Goal: Task Accomplishment & Management: Use online tool/utility

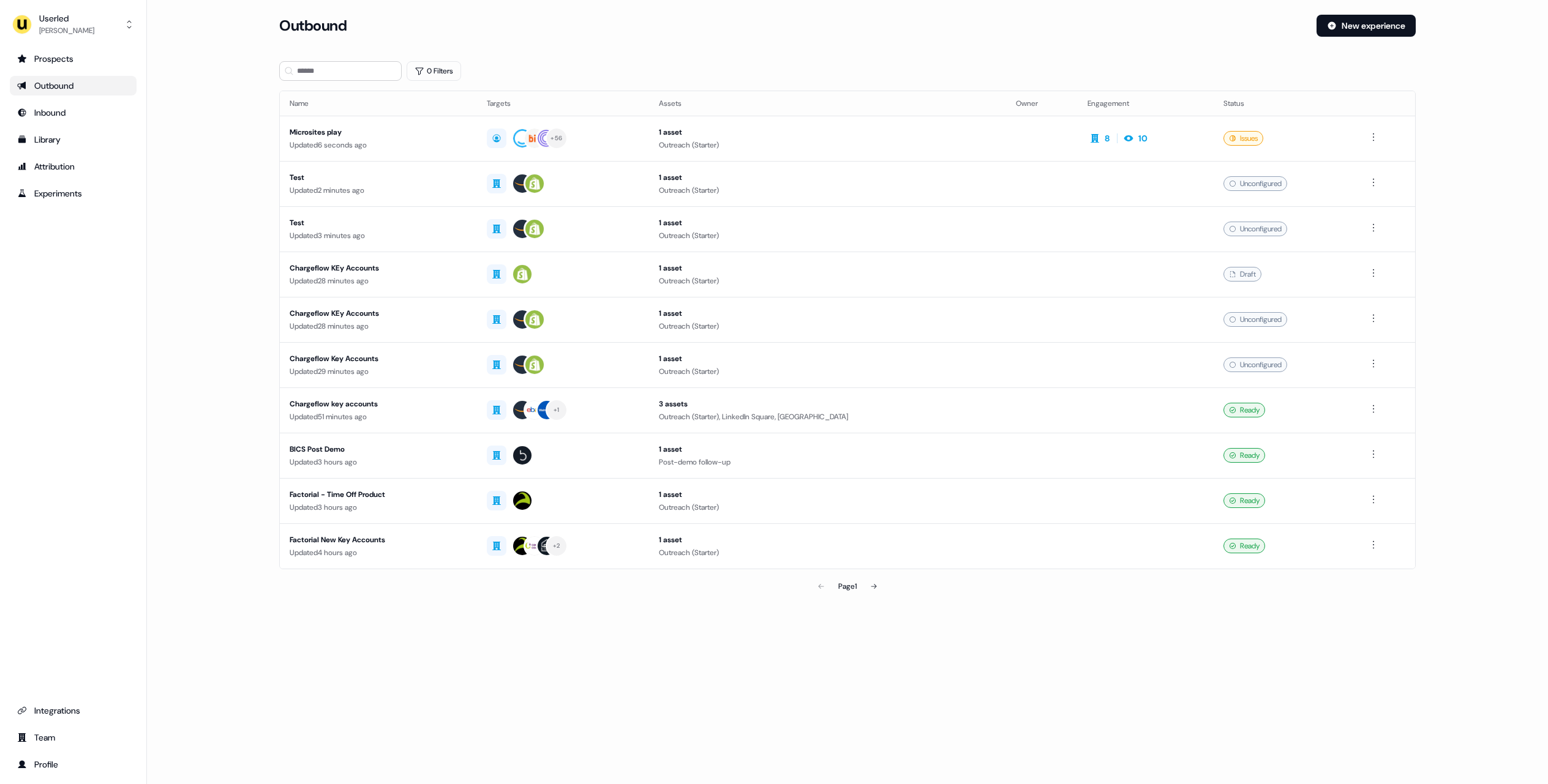
click at [1339, 38] on div "Outbound New experience" at bounding box center [847, 33] width 1136 height 37
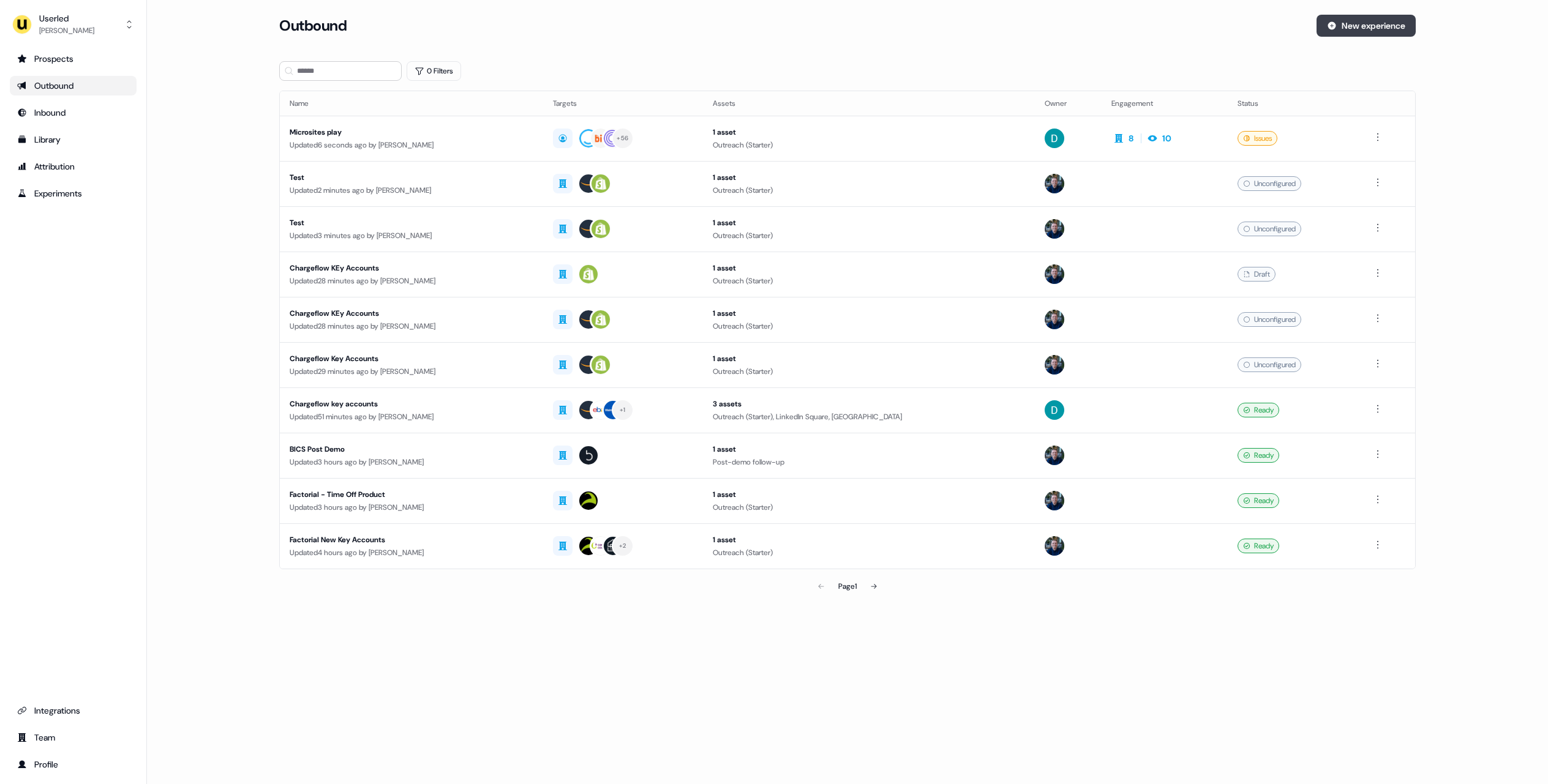
click at [1353, 27] on button "New experience" at bounding box center [1366, 26] width 99 height 22
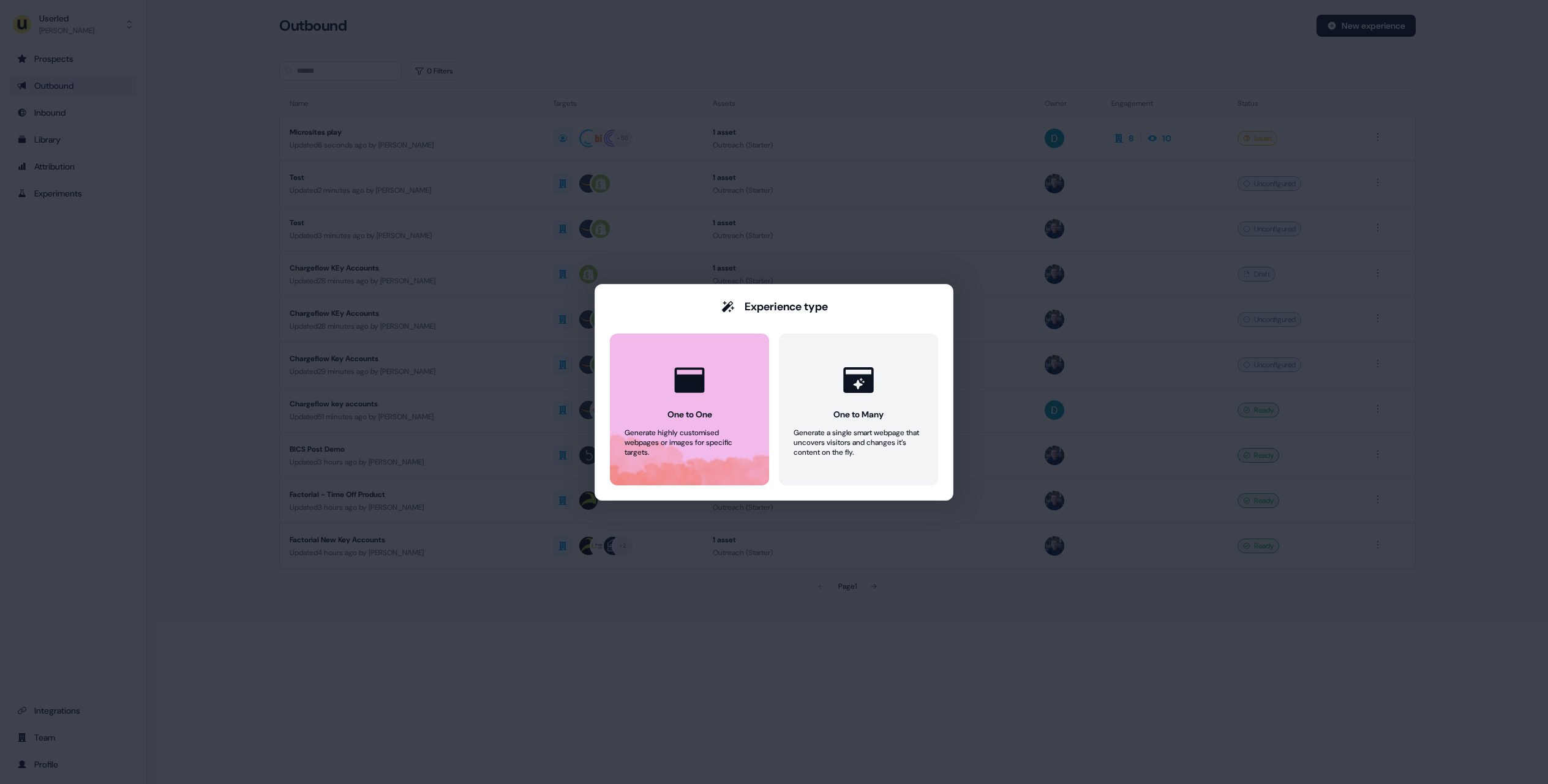
click at [670, 434] on div "Generate highly customised webpages or images for specific targets." at bounding box center [689, 442] width 130 height 29
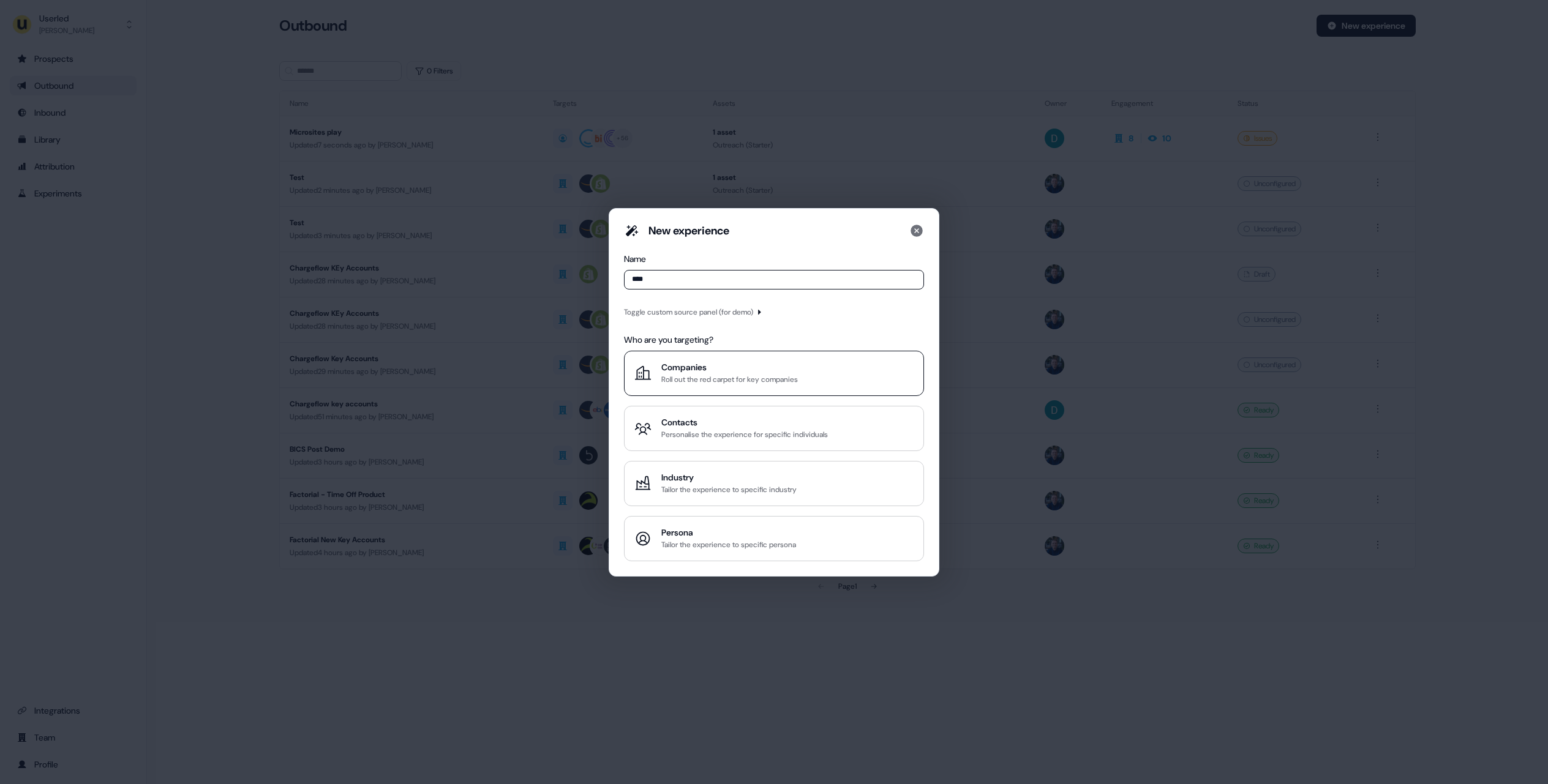
type input "****"
click at [724, 382] on div "Roll out the red carpet for key companies" at bounding box center [729, 379] width 137 height 13
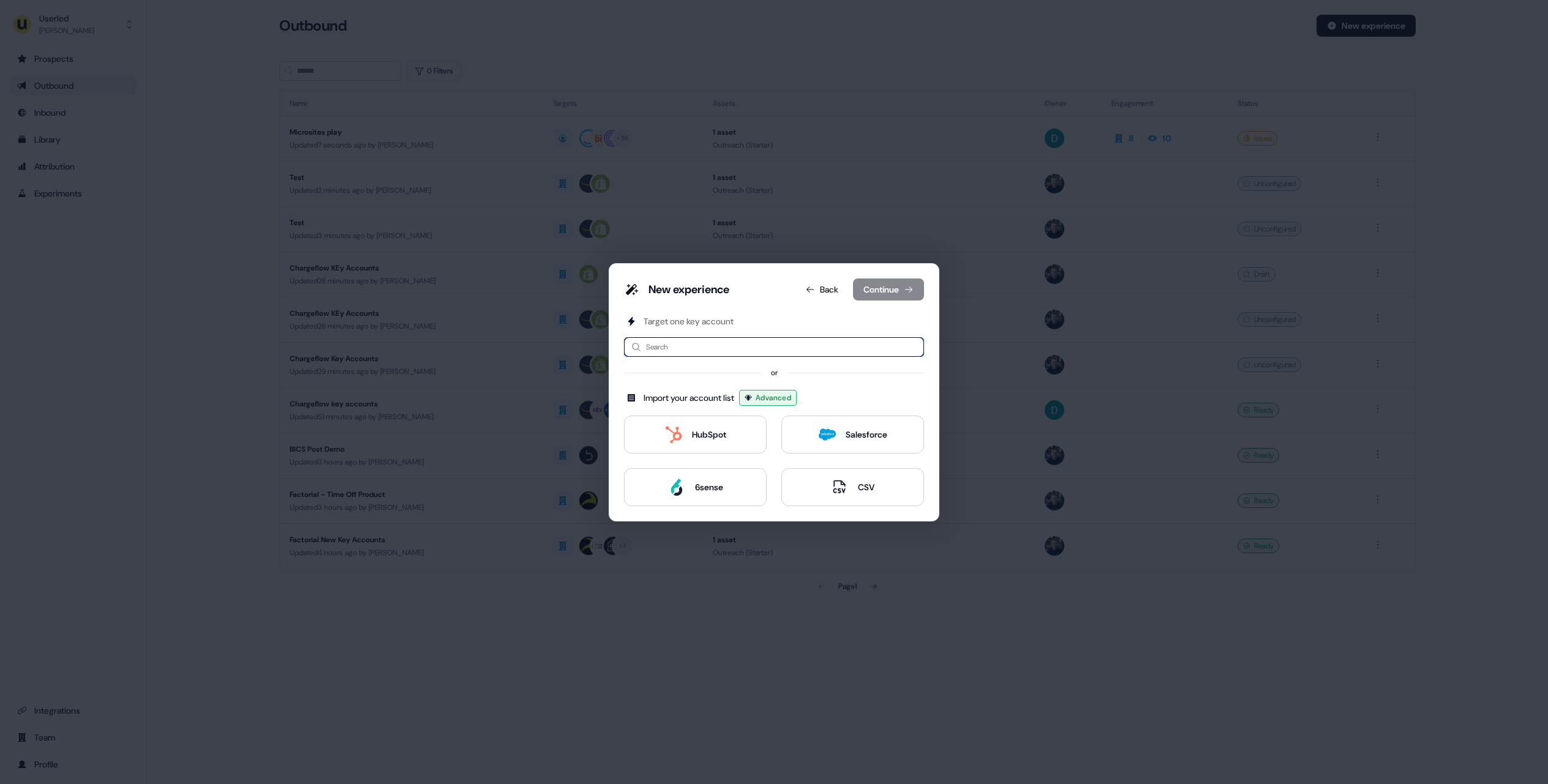
click at [735, 353] on input at bounding box center [774, 346] width 300 height 20
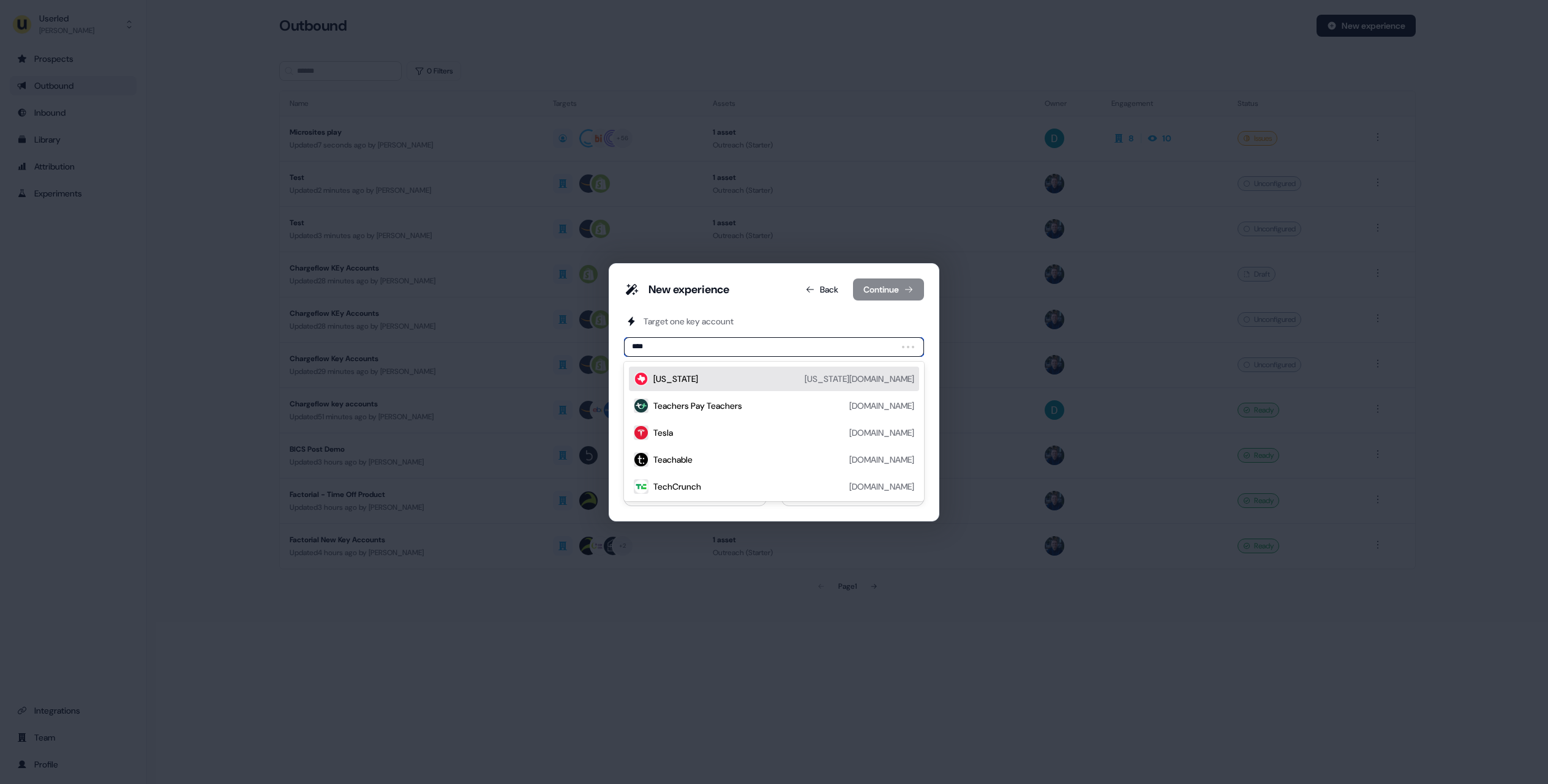
type input "*****"
click at [742, 382] on div "Tesla [DOMAIN_NAME]" at bounding box center [783, 379] width 261 height 15
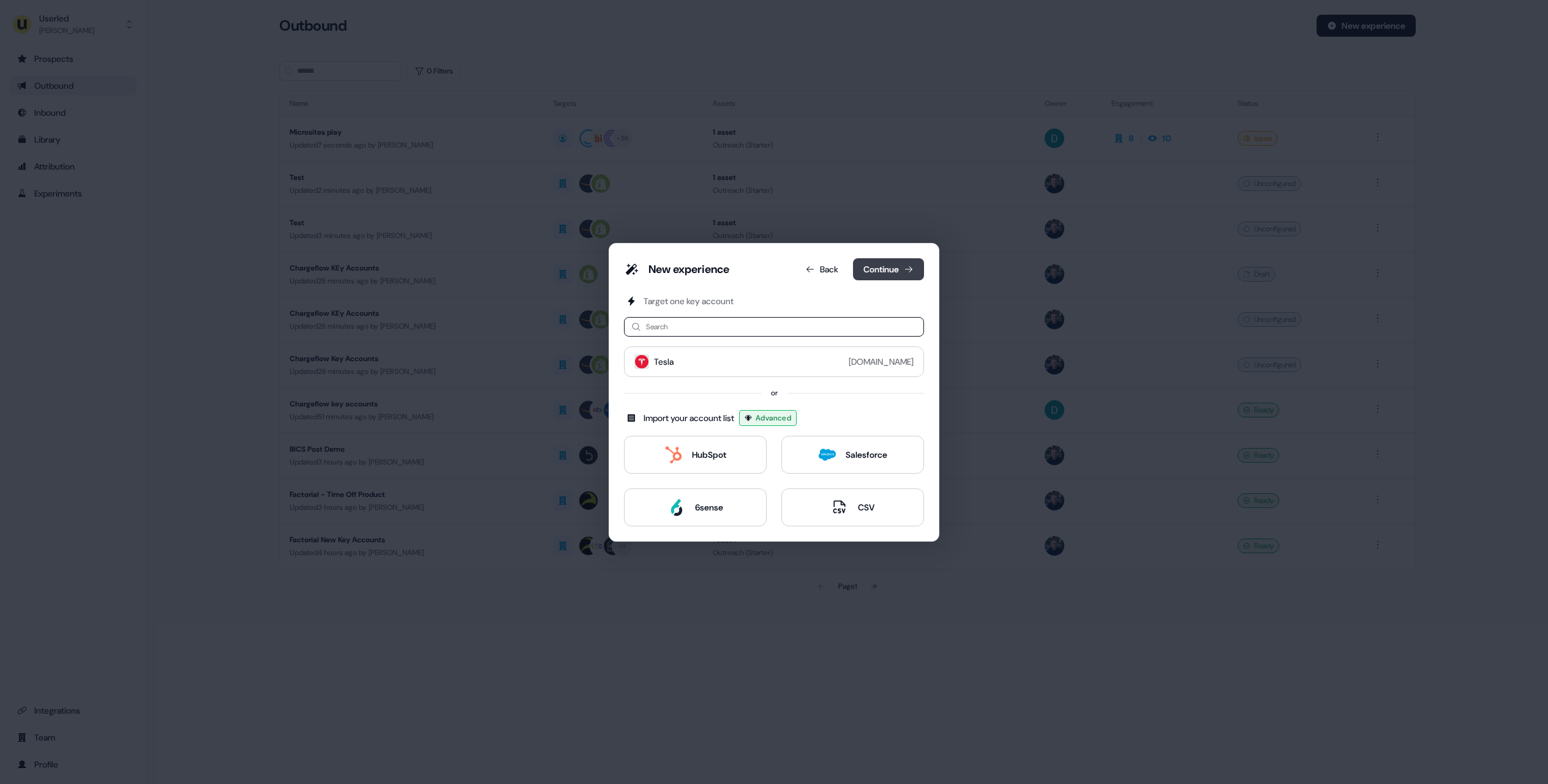
click at [878, 272] on button "Continue" at bounding box center [888, 269] width 71 height 22
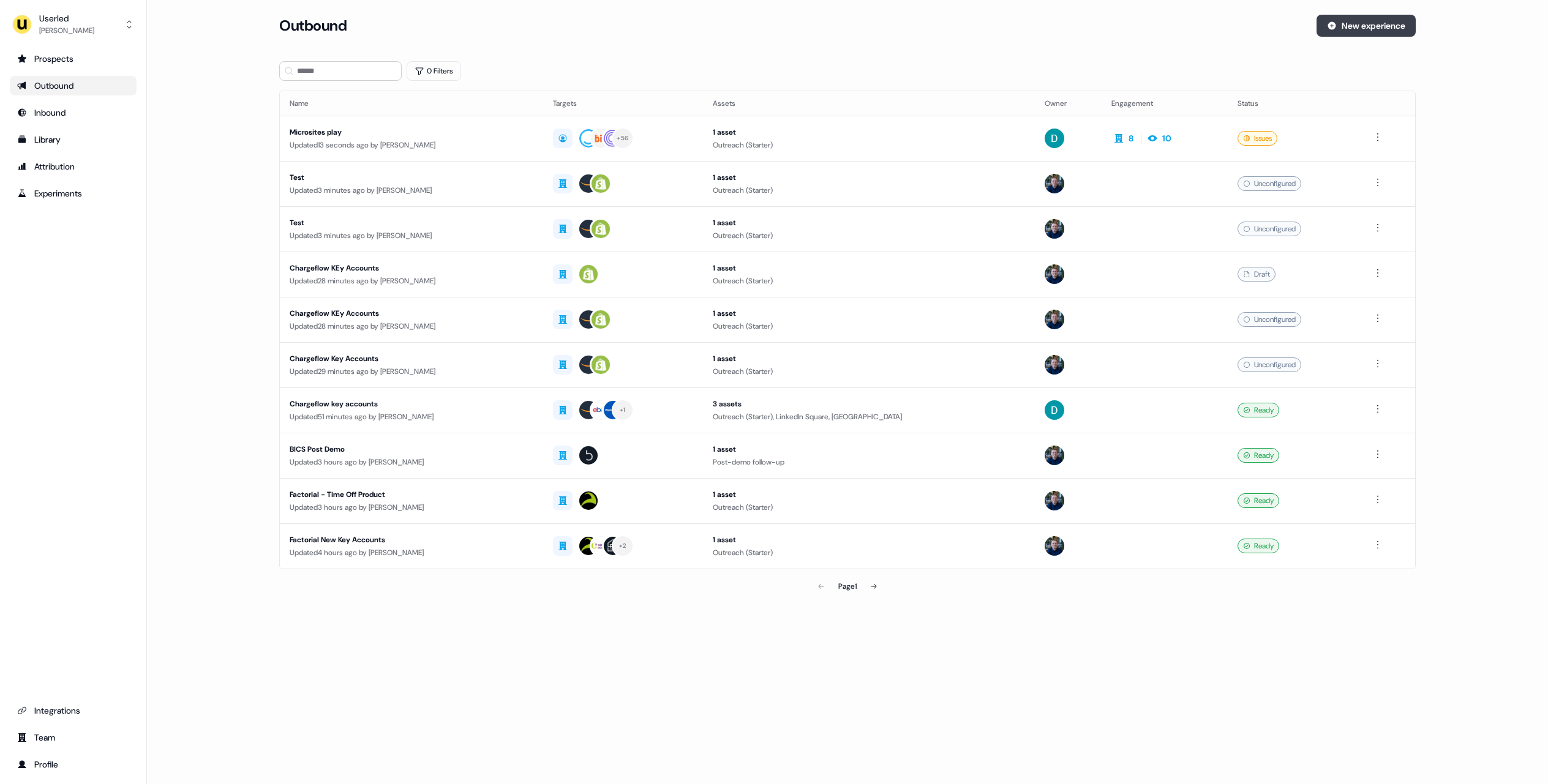
click at [1370, 18] on button "New experience" at bounding box center [1366, 26] width 99 height 22
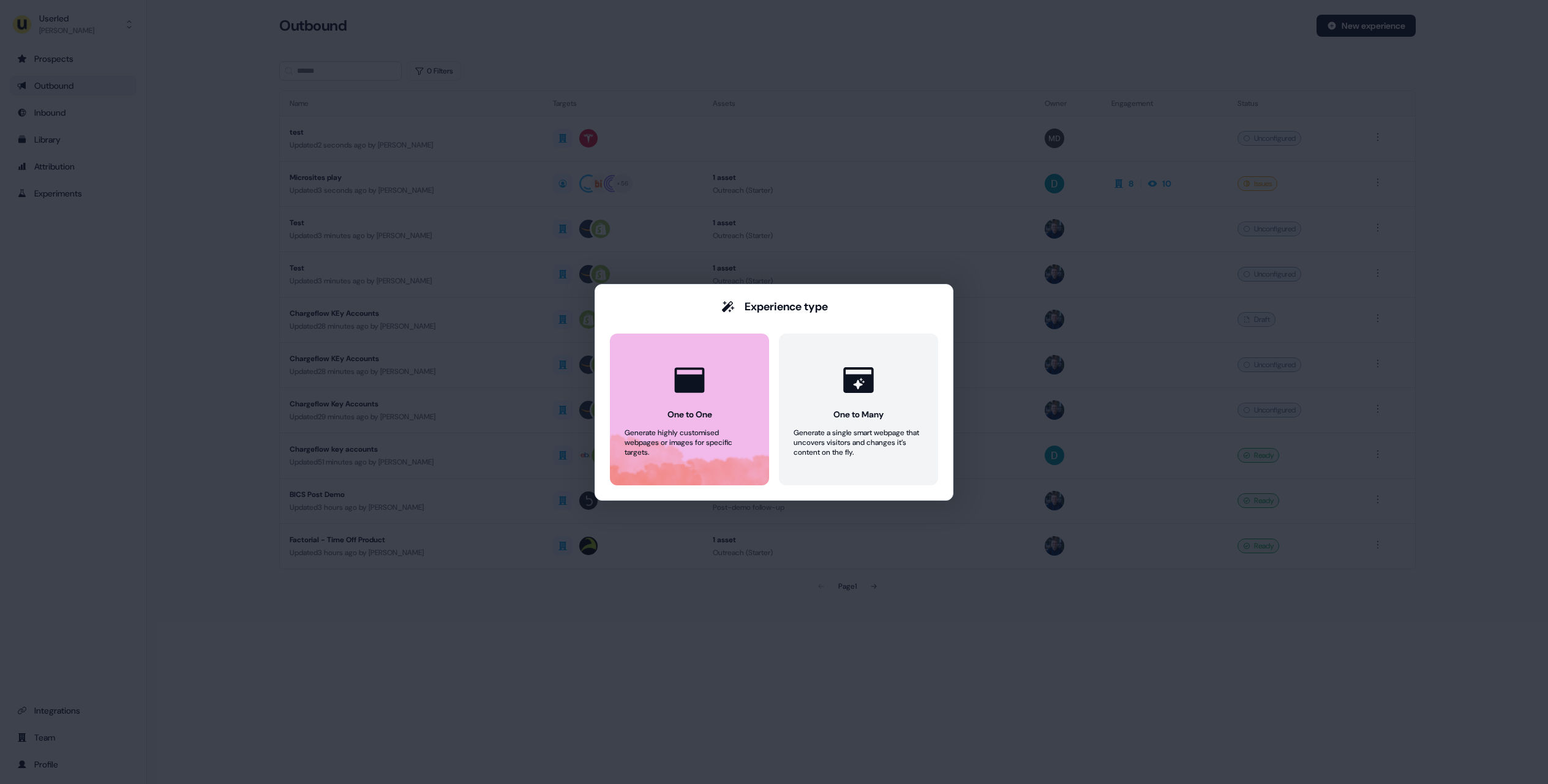
click at [683, 446] on div "Generate highly customised webpages or images for specific targets." at bounding box center [689, 442] width 130 height 29
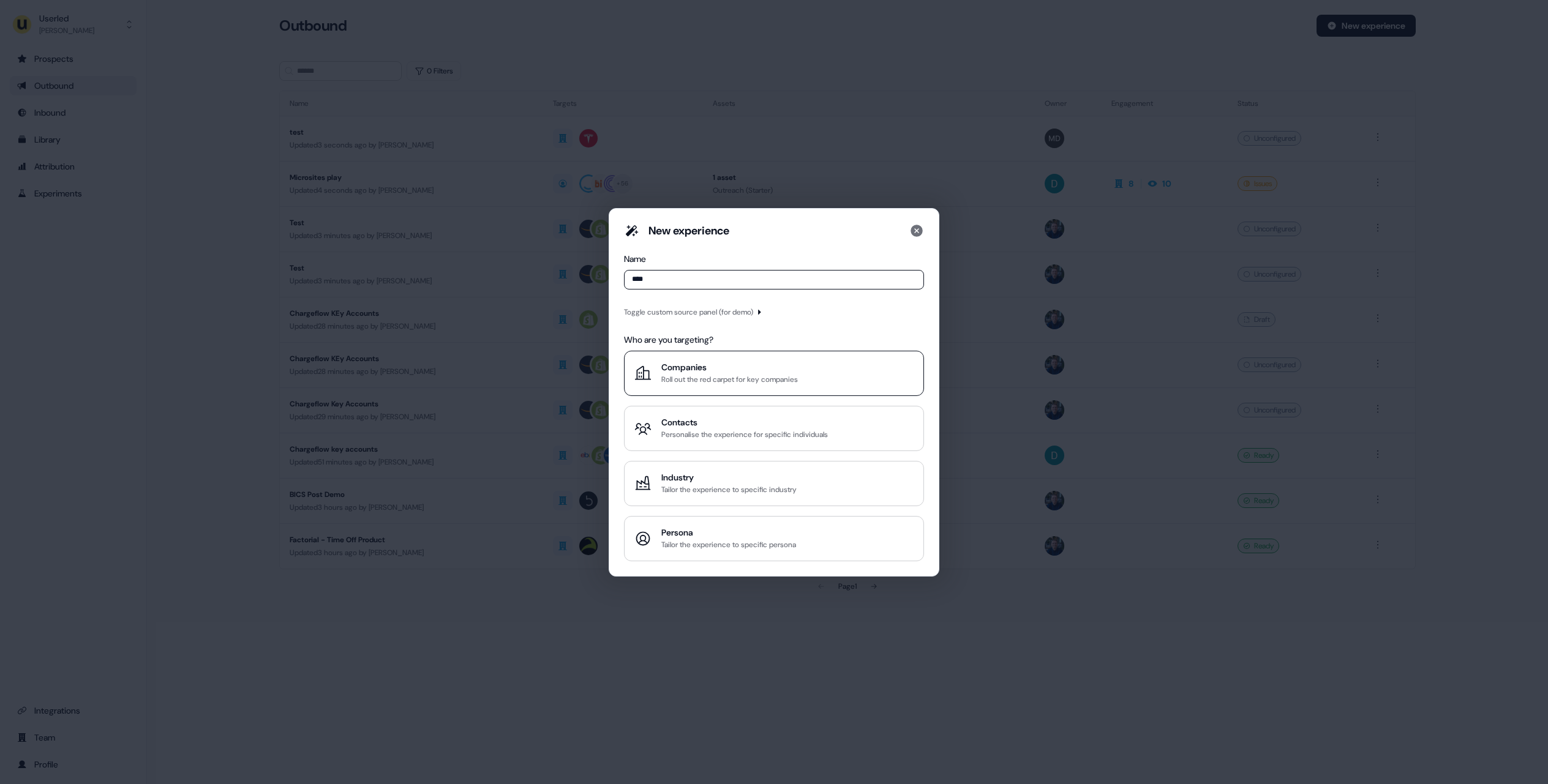
type input "****"
click at [711, 373] on div "Roll out the red carpet for key companies" at bounding box center [729, 379] width 137 height 13
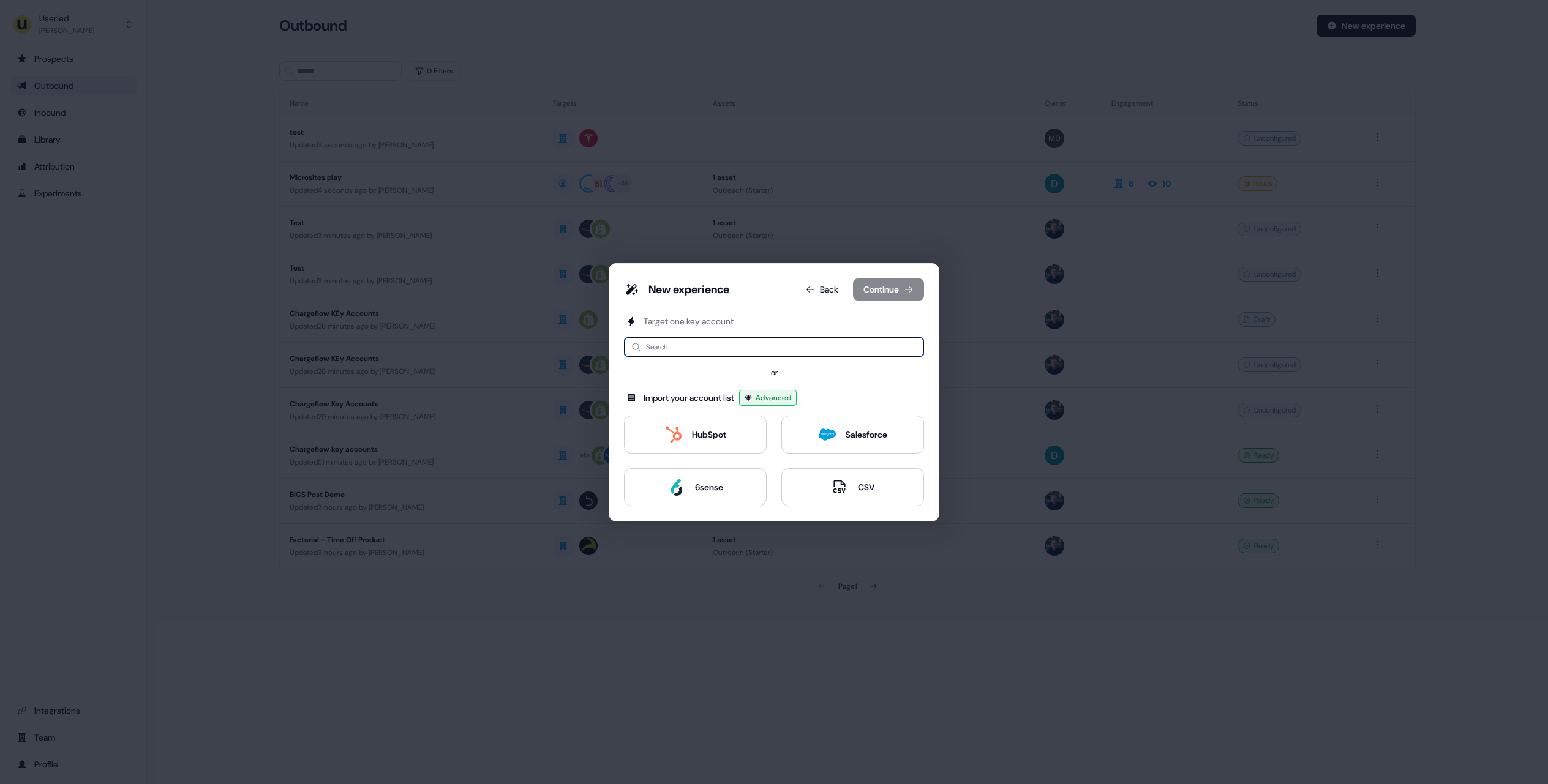
click at [713, 354] on input at bounding box center [774, 346] width 300 height 20
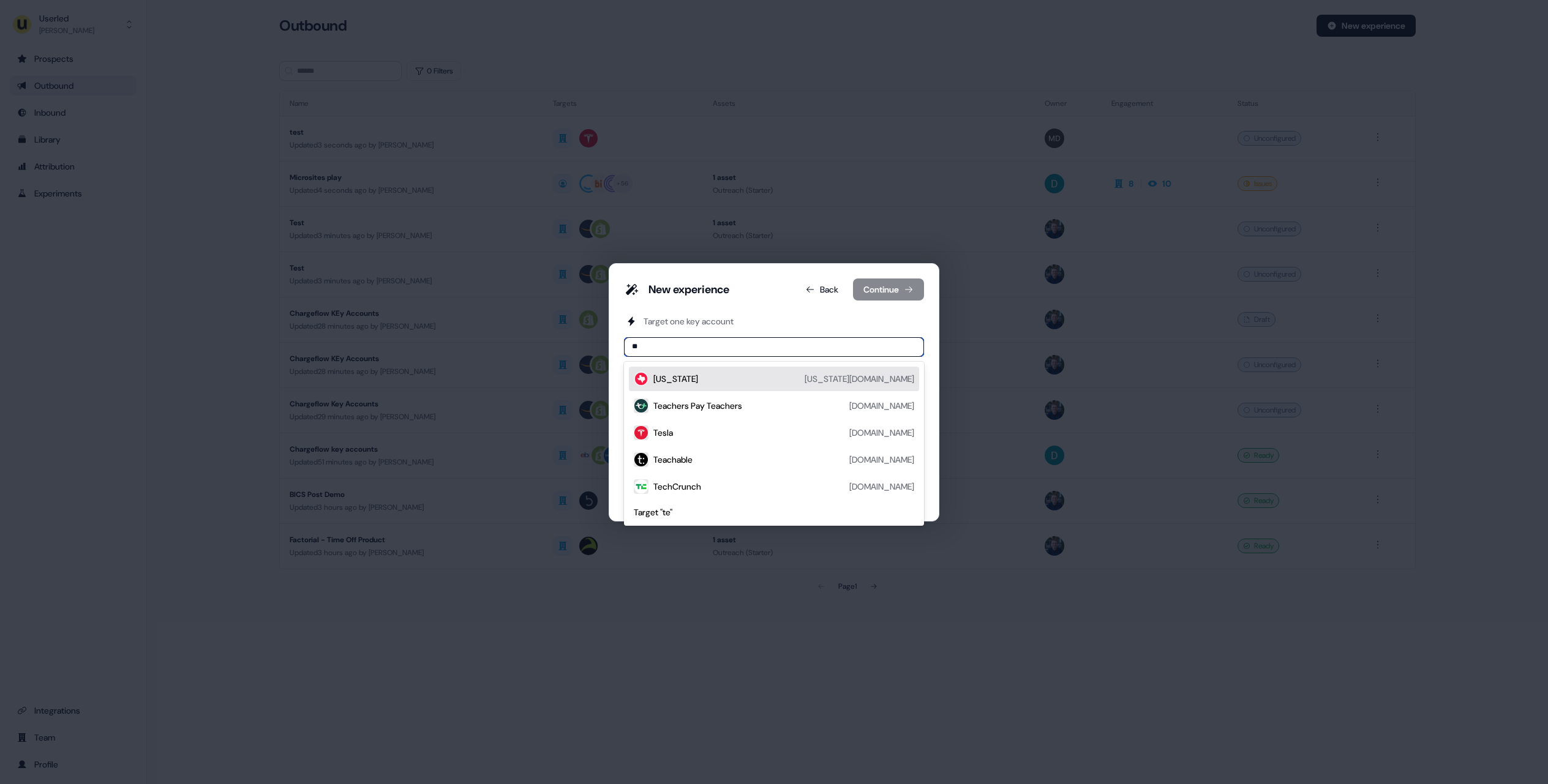
type input "***"
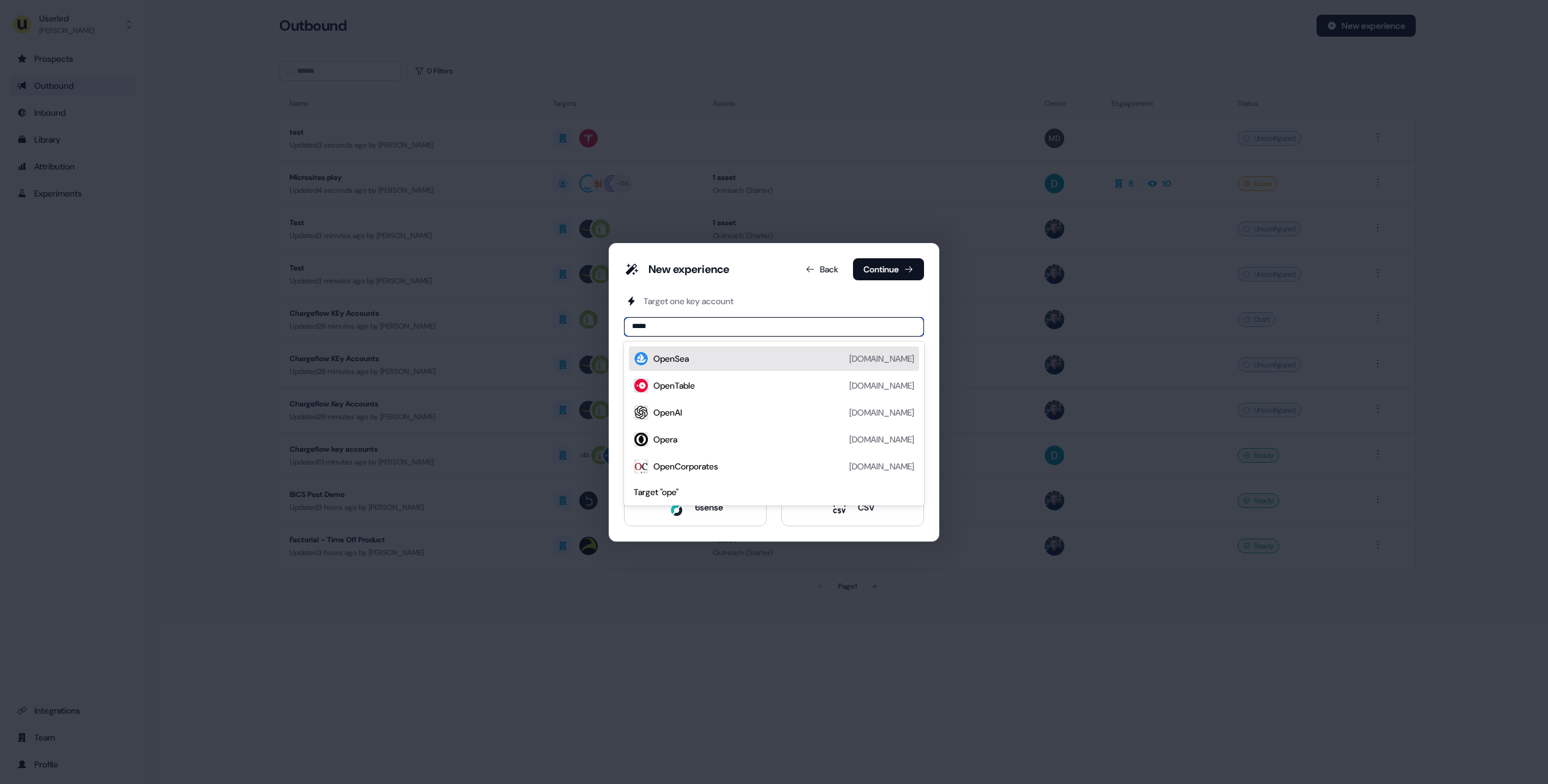
type input "******"
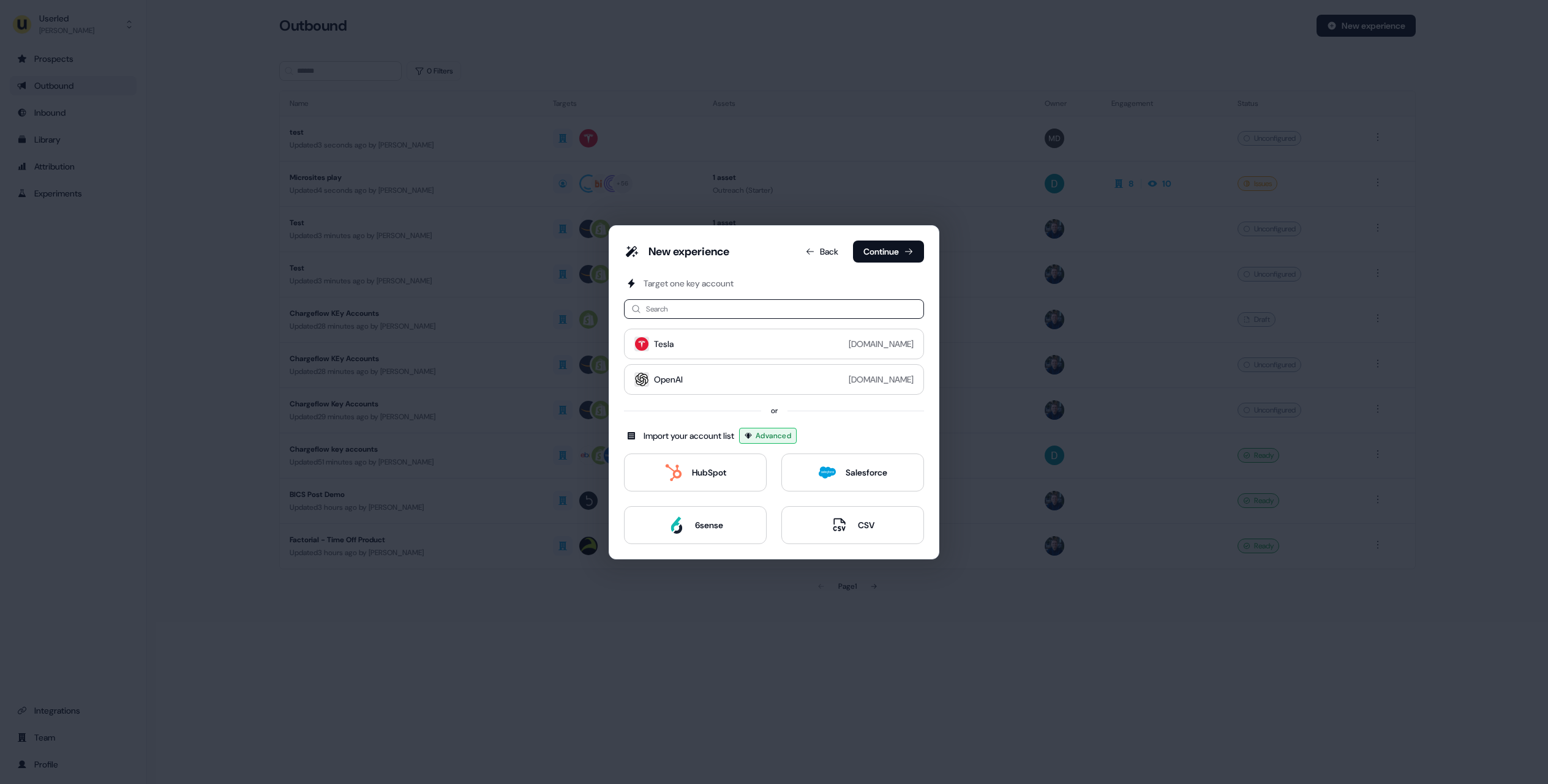
click at [882, 237] on div "New experience Back Continue Target one key account Search Tesla [DOMAIN_NAME] …" at bounding box center [773, 392] width 331 height 334
click at [881, 255] on button "Continue" at bounding box center [888, 251] width 71 height 22
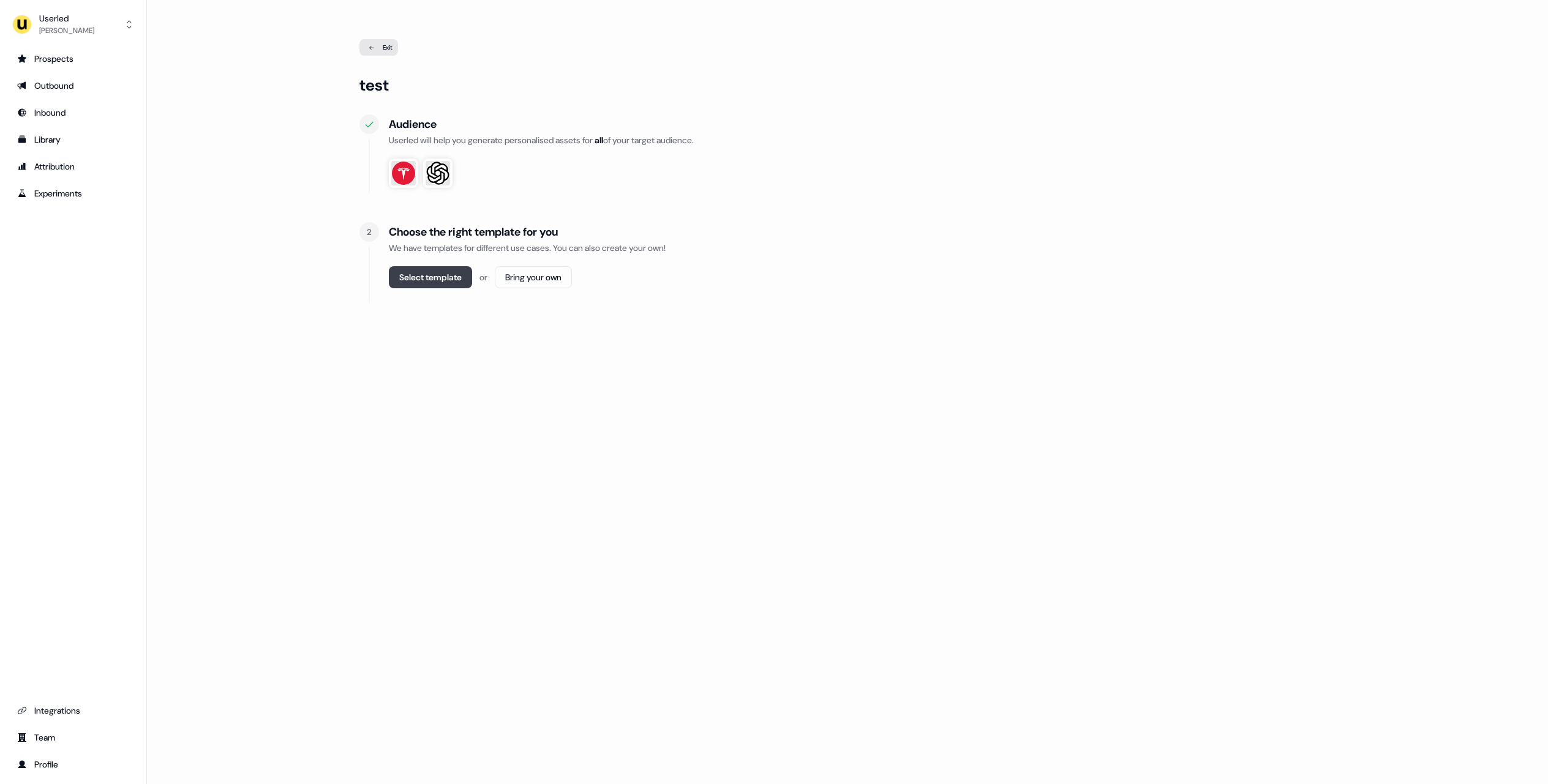
click at [423, 275] on button "Select template" at bounding box center [431, 277] width 83 height 22
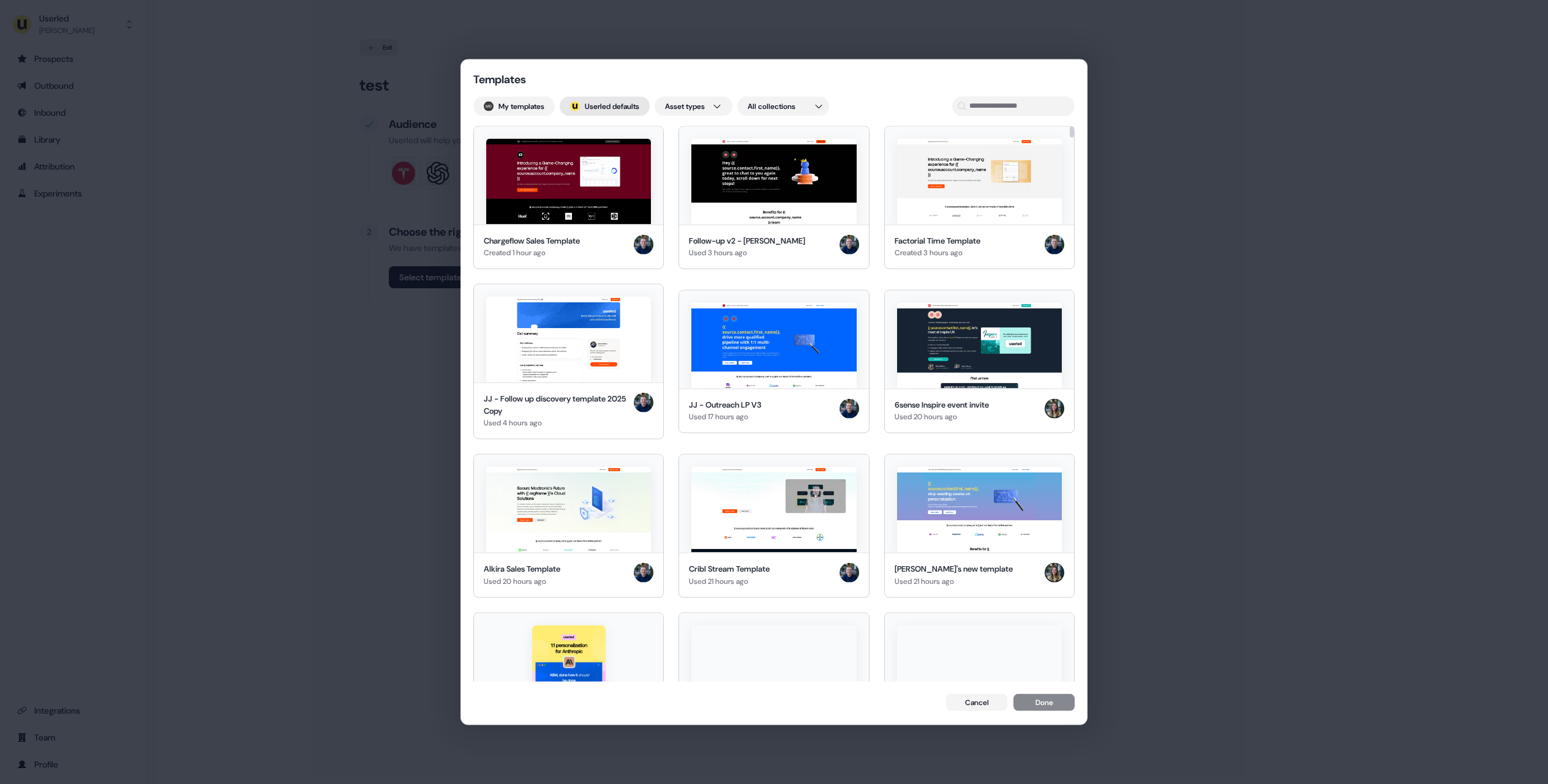
click at [590, 107] on button "; Userled defaults" at bounding box center [604, 105] width 90 height 20
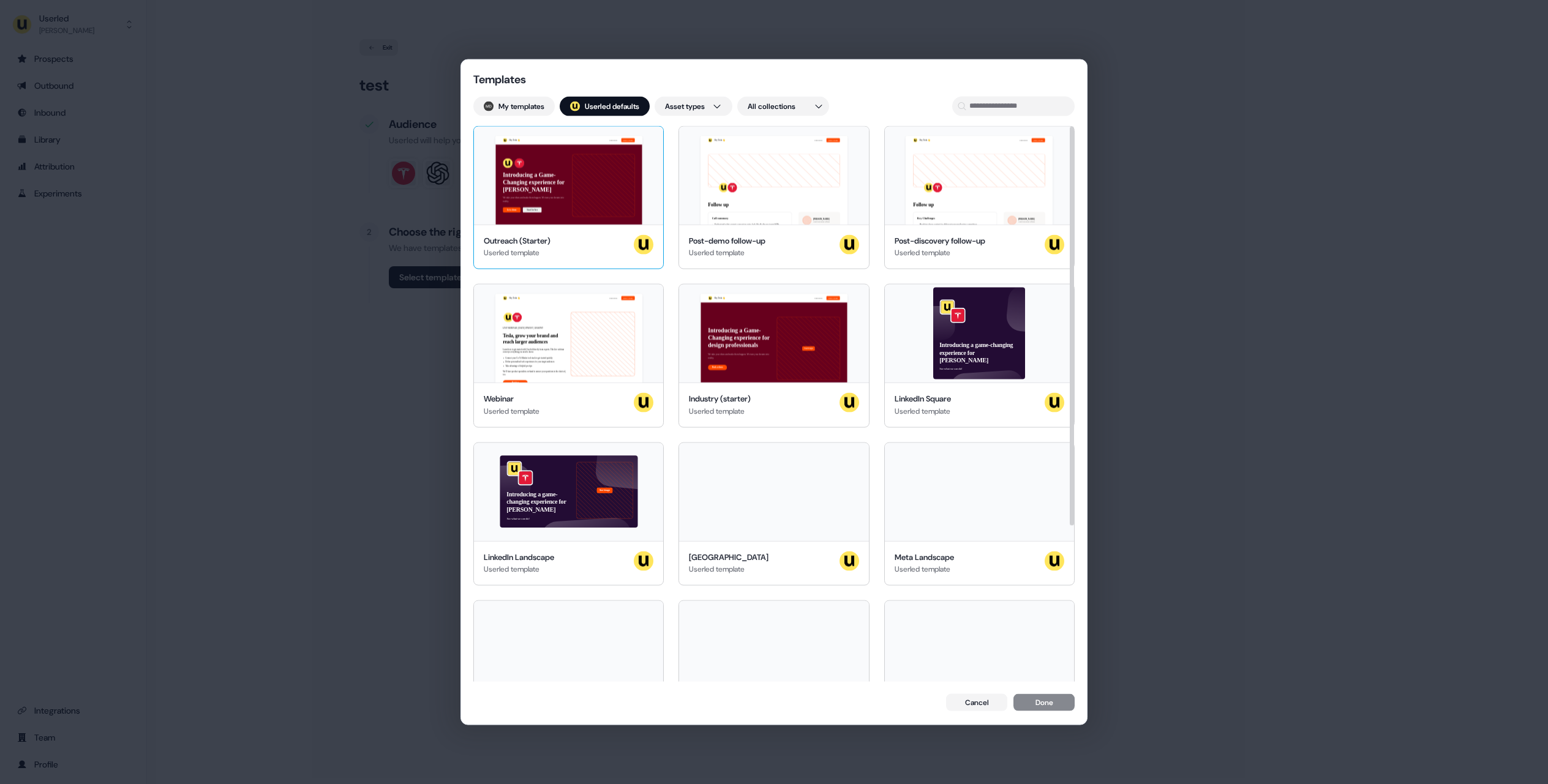
click at [587, 209] on div "Hey [PERSON_NAME] 👋 Learn more Book a demo Introducing a Game-Changing experien…" at bounding box center [568, 174] width 189 height 98
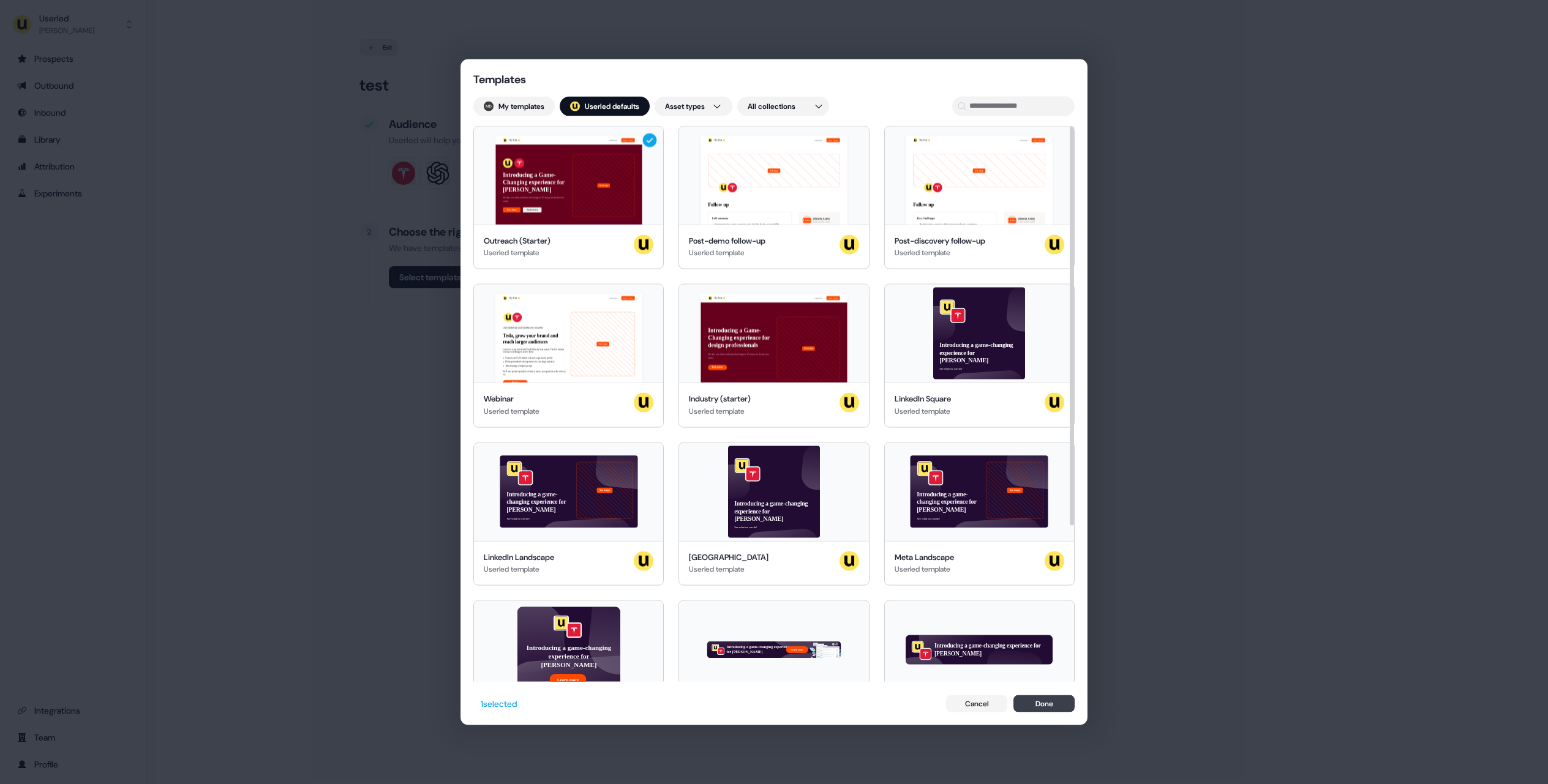
click at [1053, 705] on button "Done" at bounding box center [1044, 704] width 61 height 17
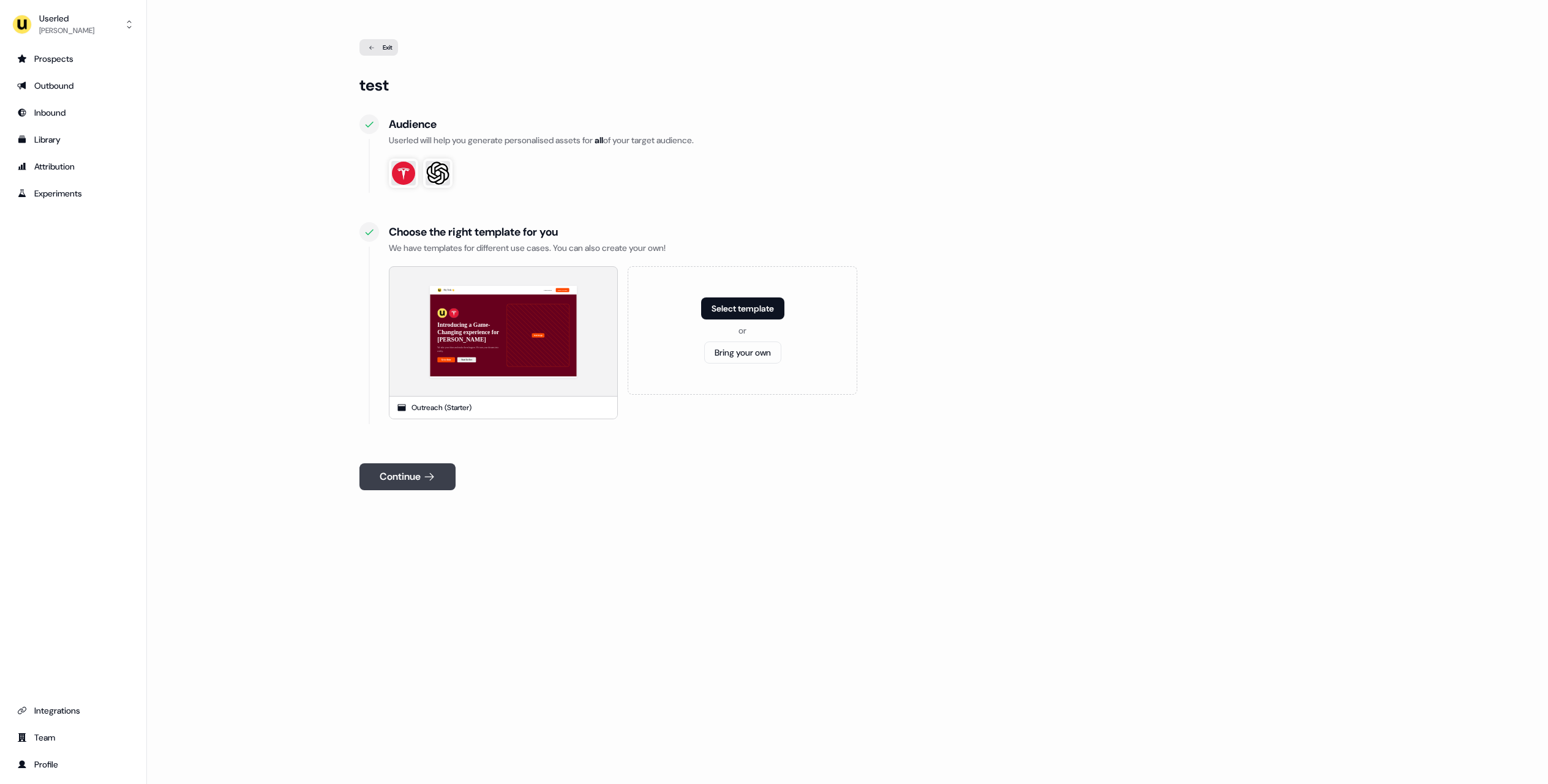
click at [392, 467] on button "Continue" at bounding box center [407, 477] width 96 height 27
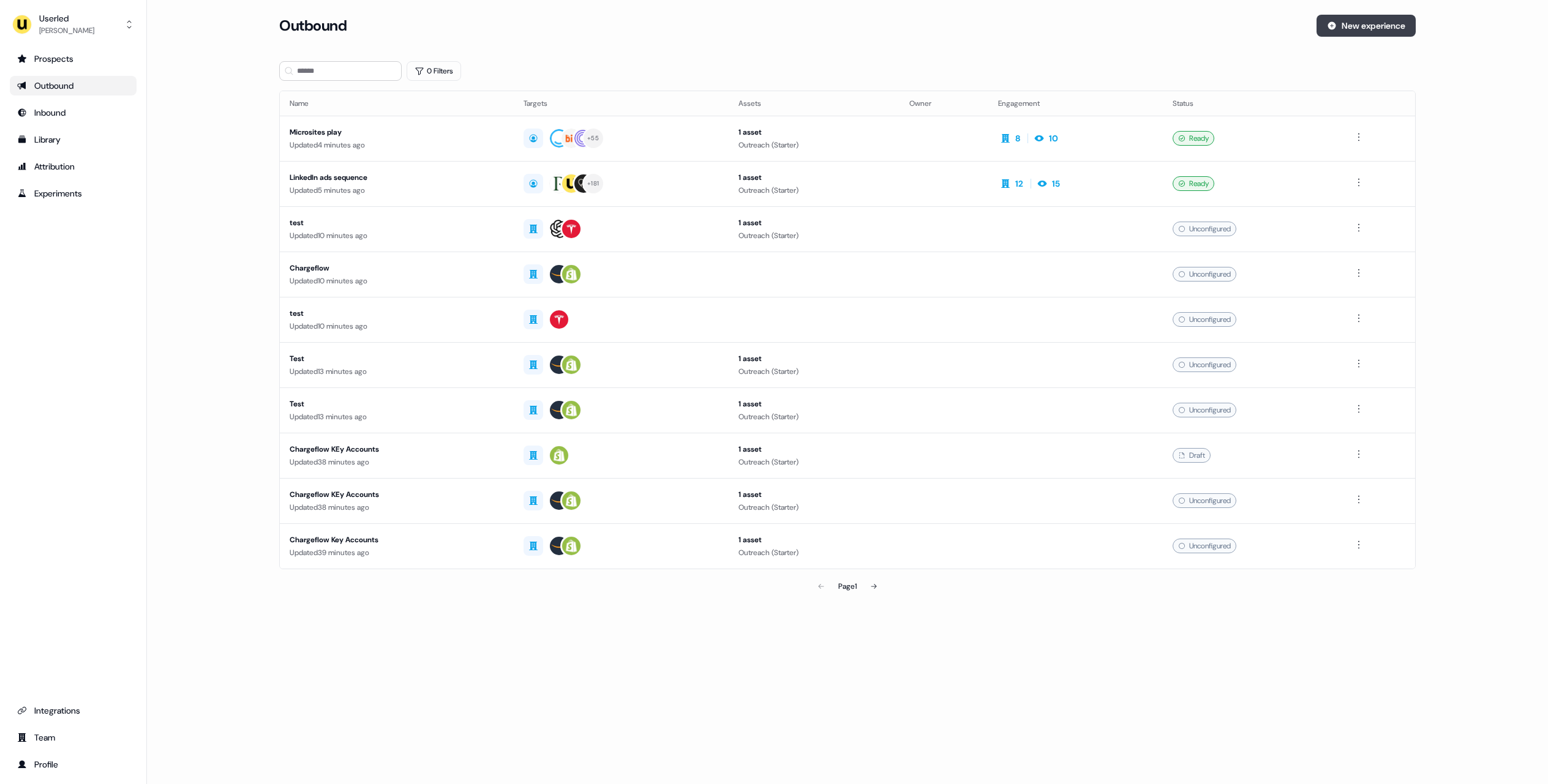
click at [1392, 24] on button "New experience" at bounding box center [1366, 26] width 99 height 22
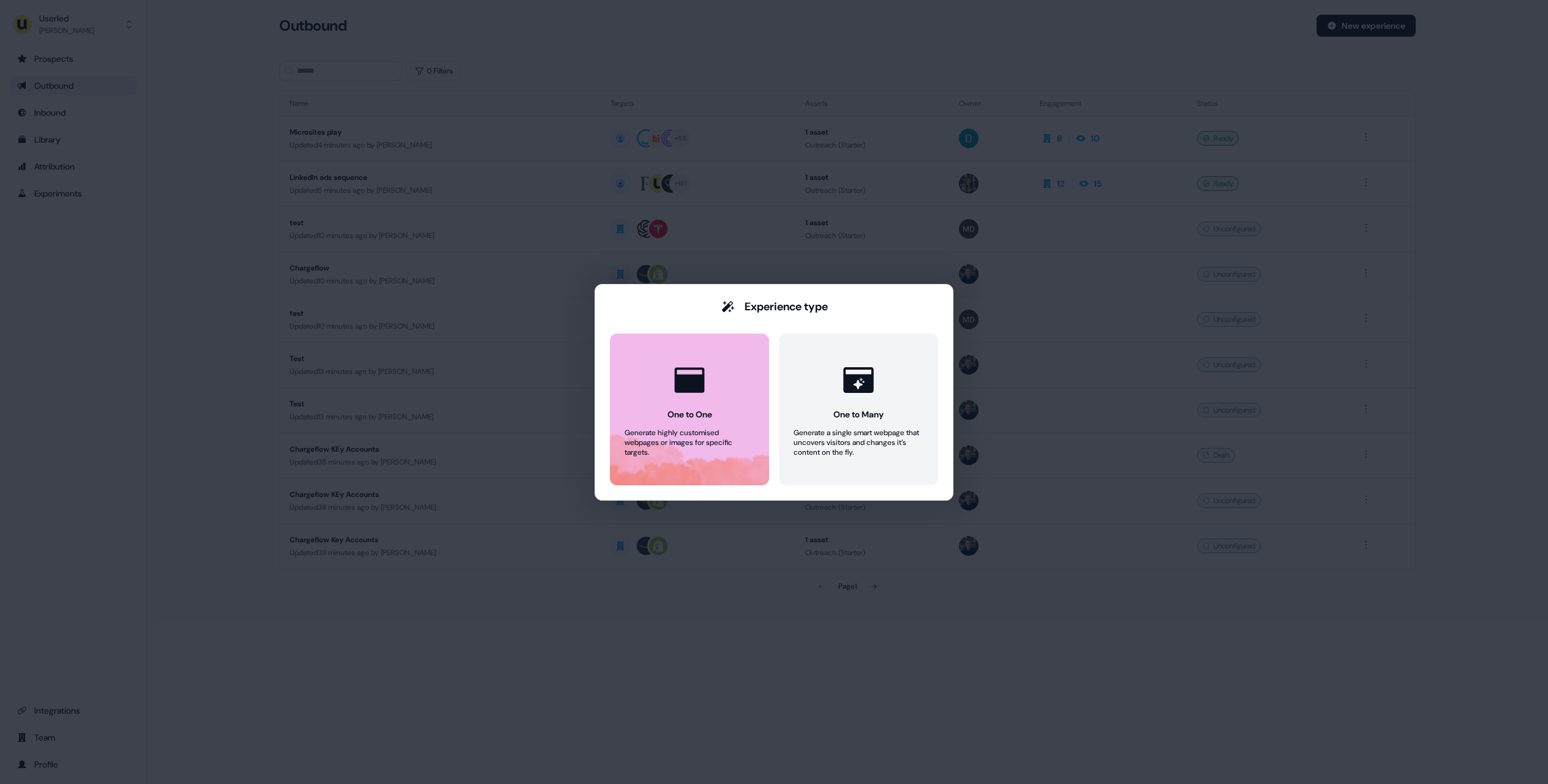
click at [656, 450] on div "Generate highly customised webpages or images for specific targets." at bounding box center [689, 442] width 130 height 29
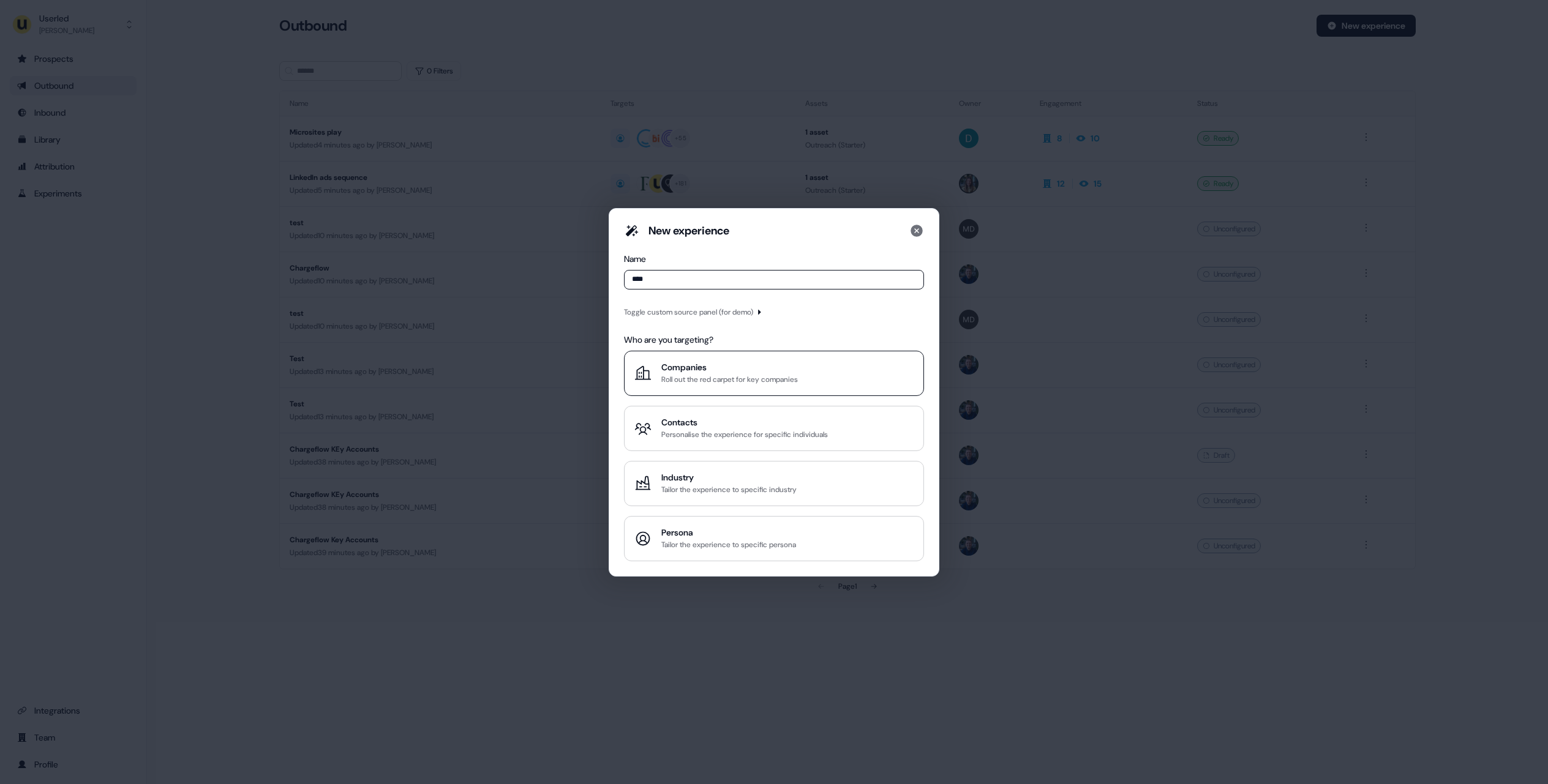
type input "****"
click at [708, 372] on div "Companies" at bounding box center [729, 368] width 137 height 13
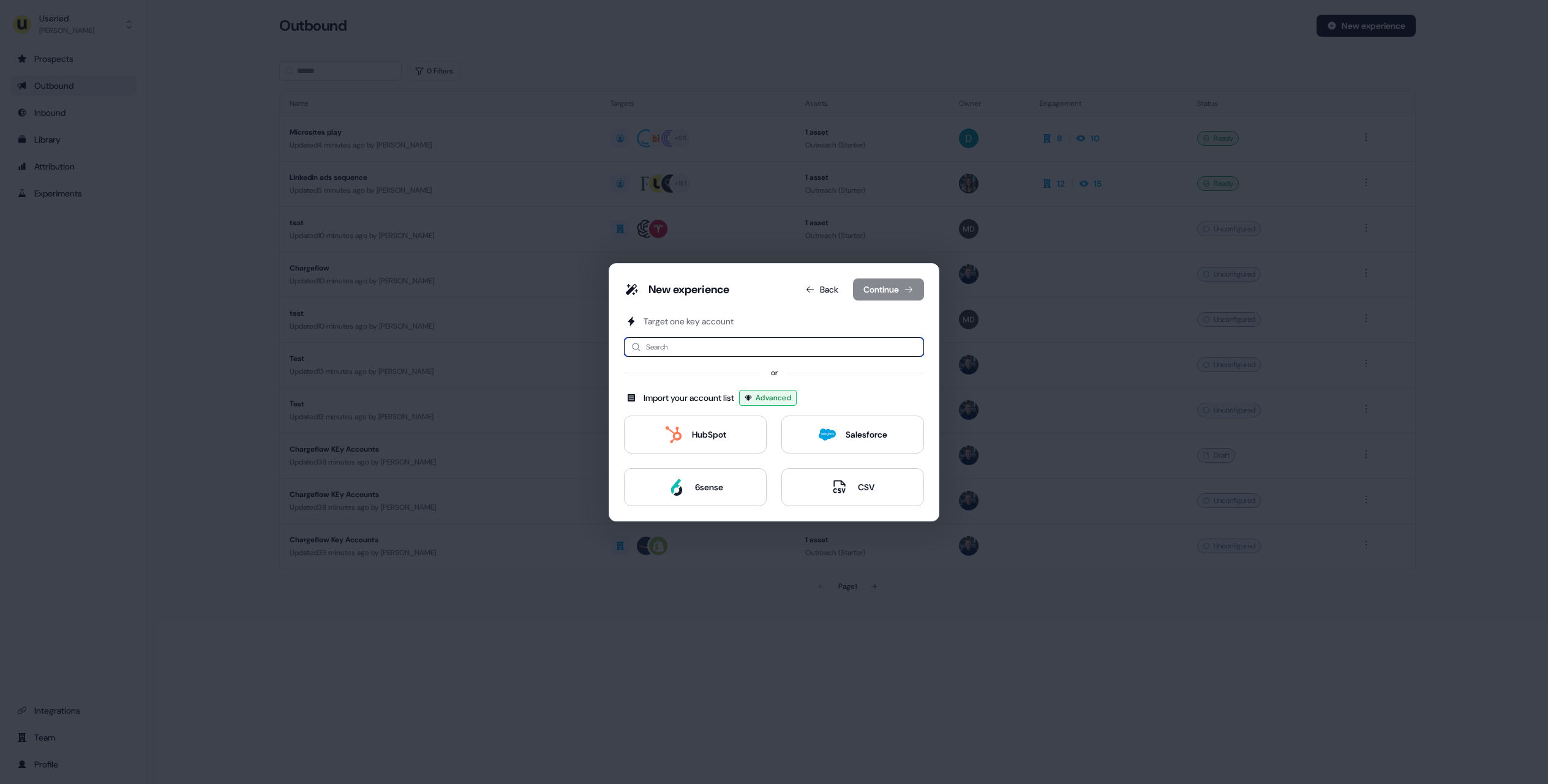
click at [695, 343] on input at bounding box center [774, 346] width 300 height 20
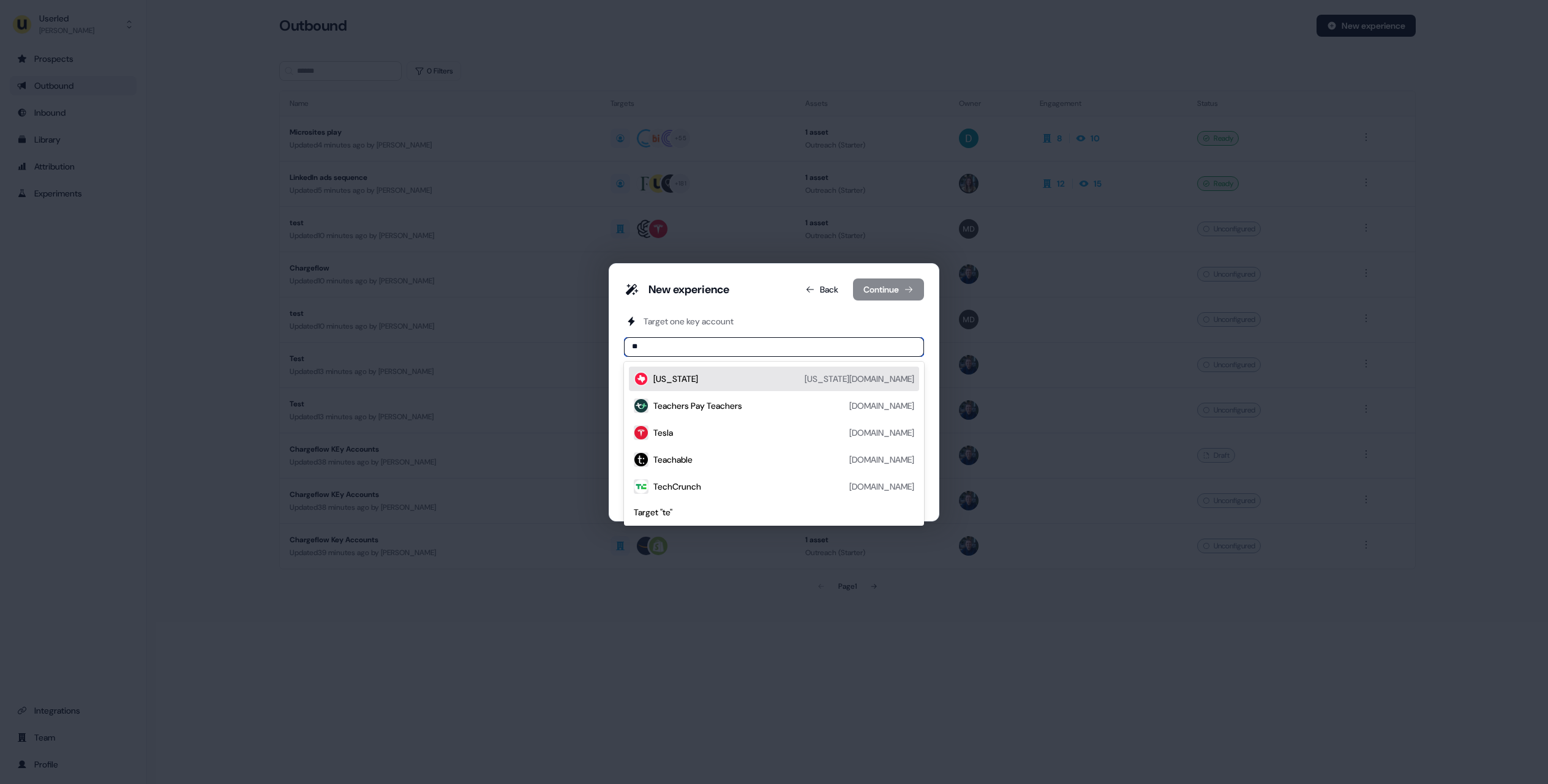
type input "*"
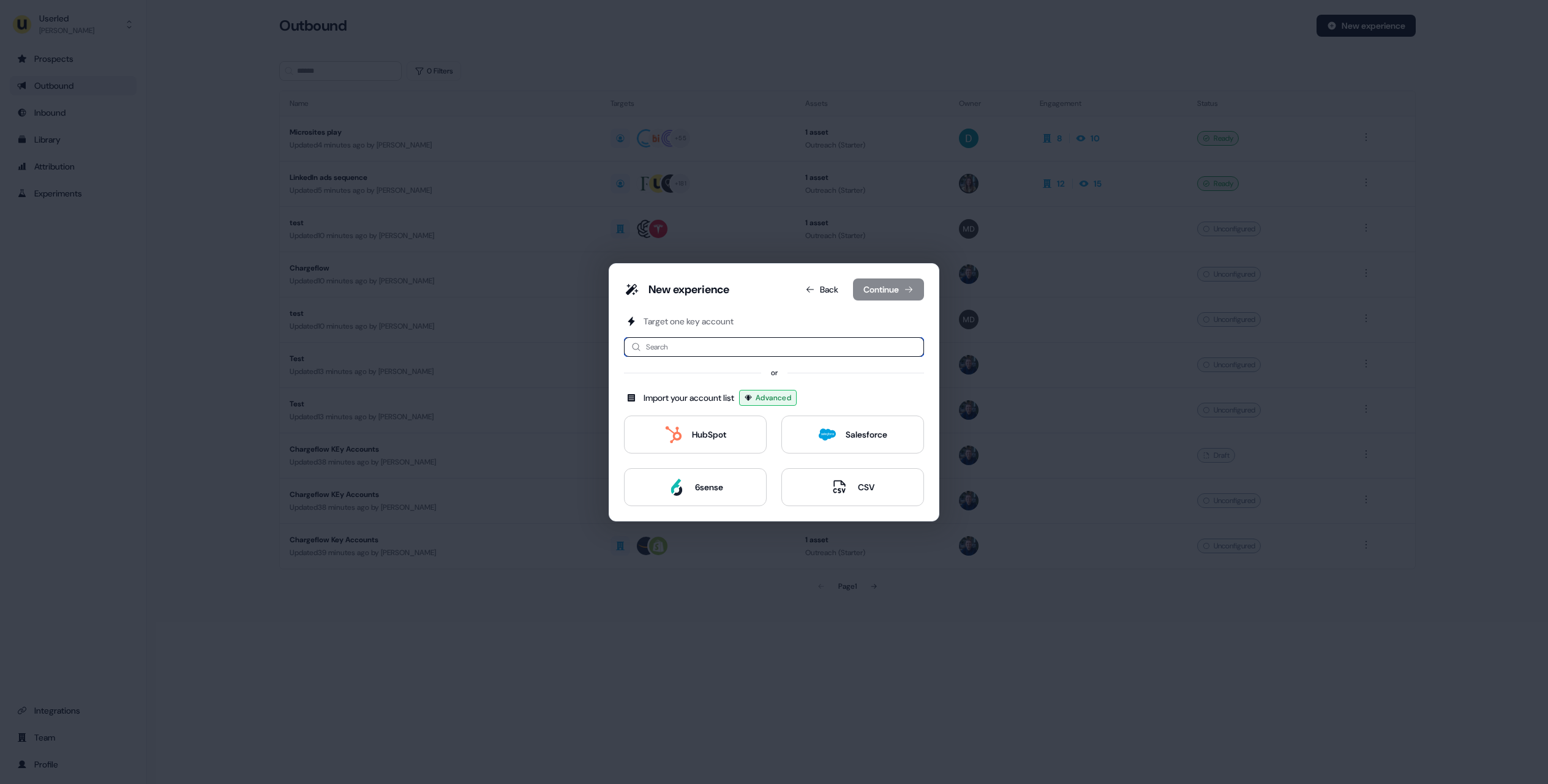
type input "*"
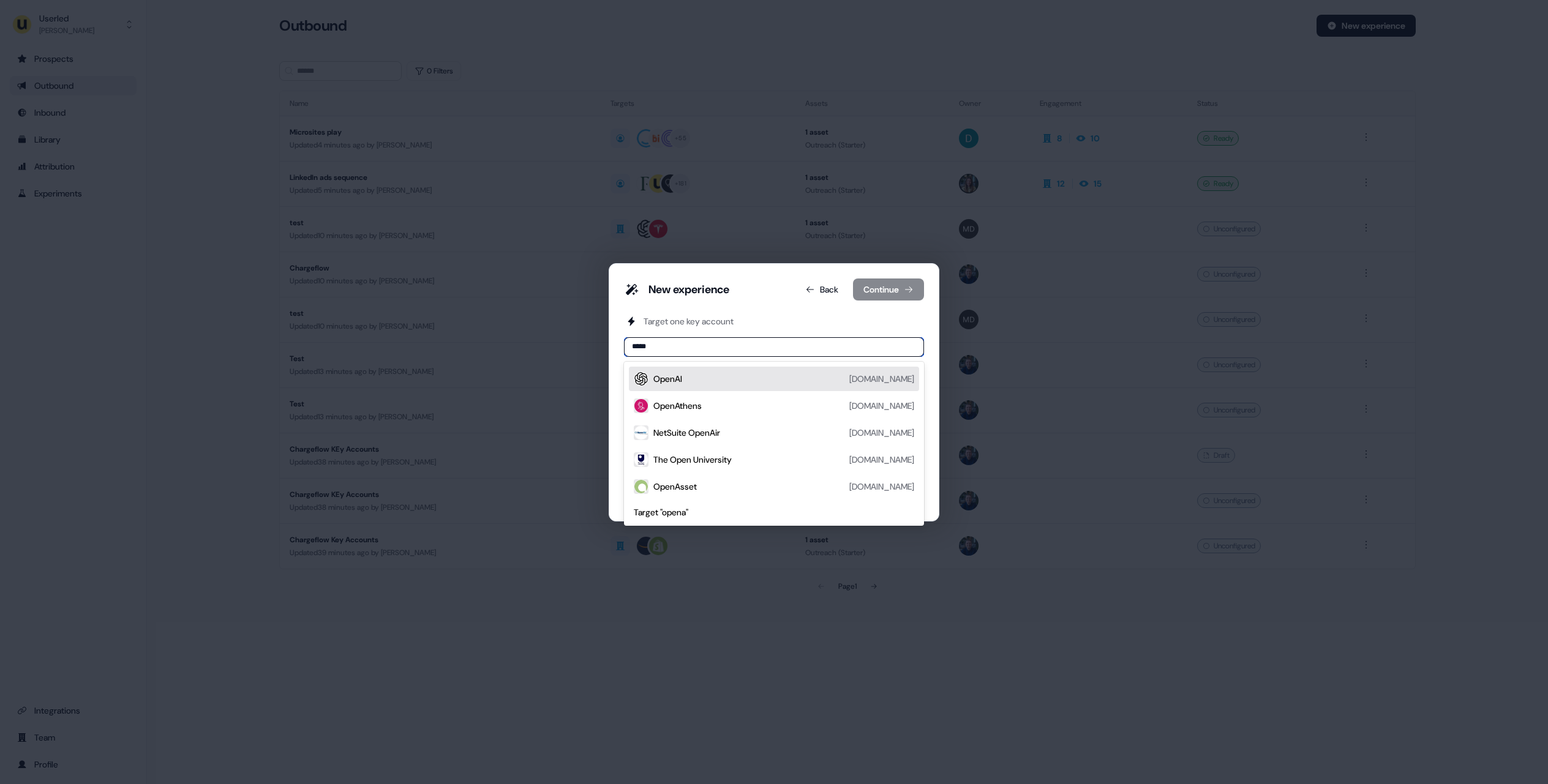
type input "******"
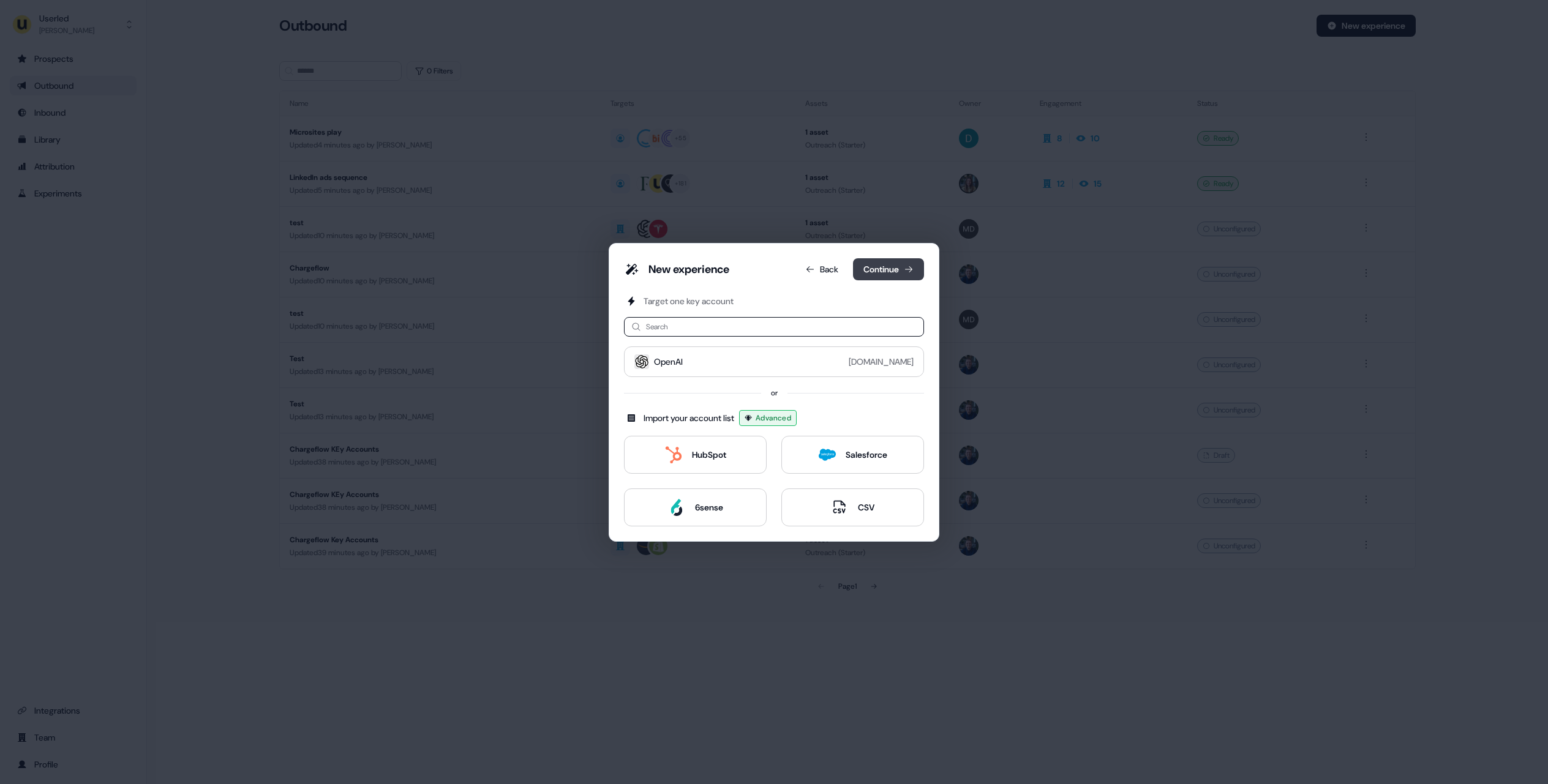
click at [863, 269] on button "Continue" at bounding box center [888, 269] width 71 height 22
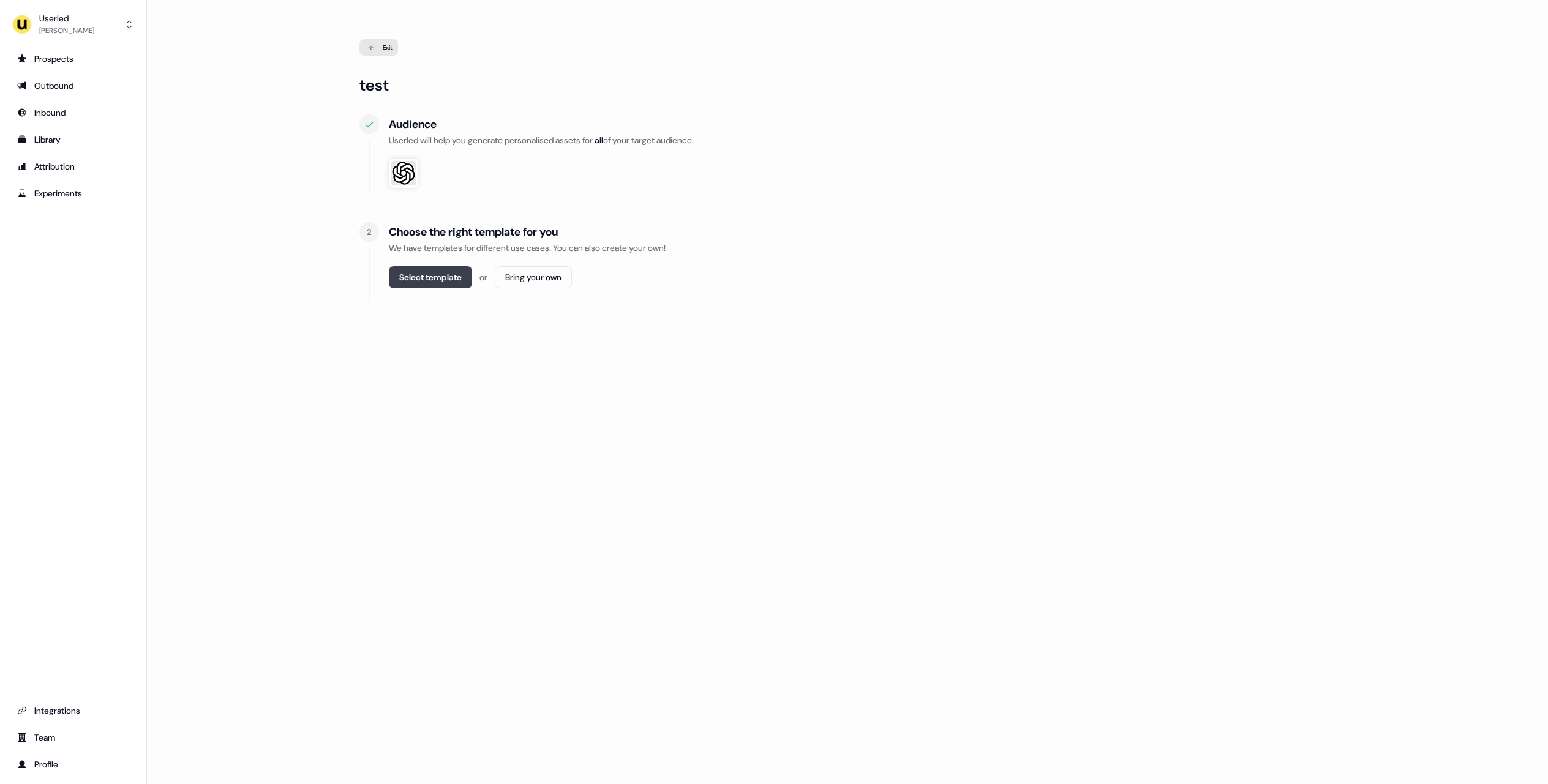
click at [456, 276] on button "Select template" at bounding box center [431, 277] width 83 height 22
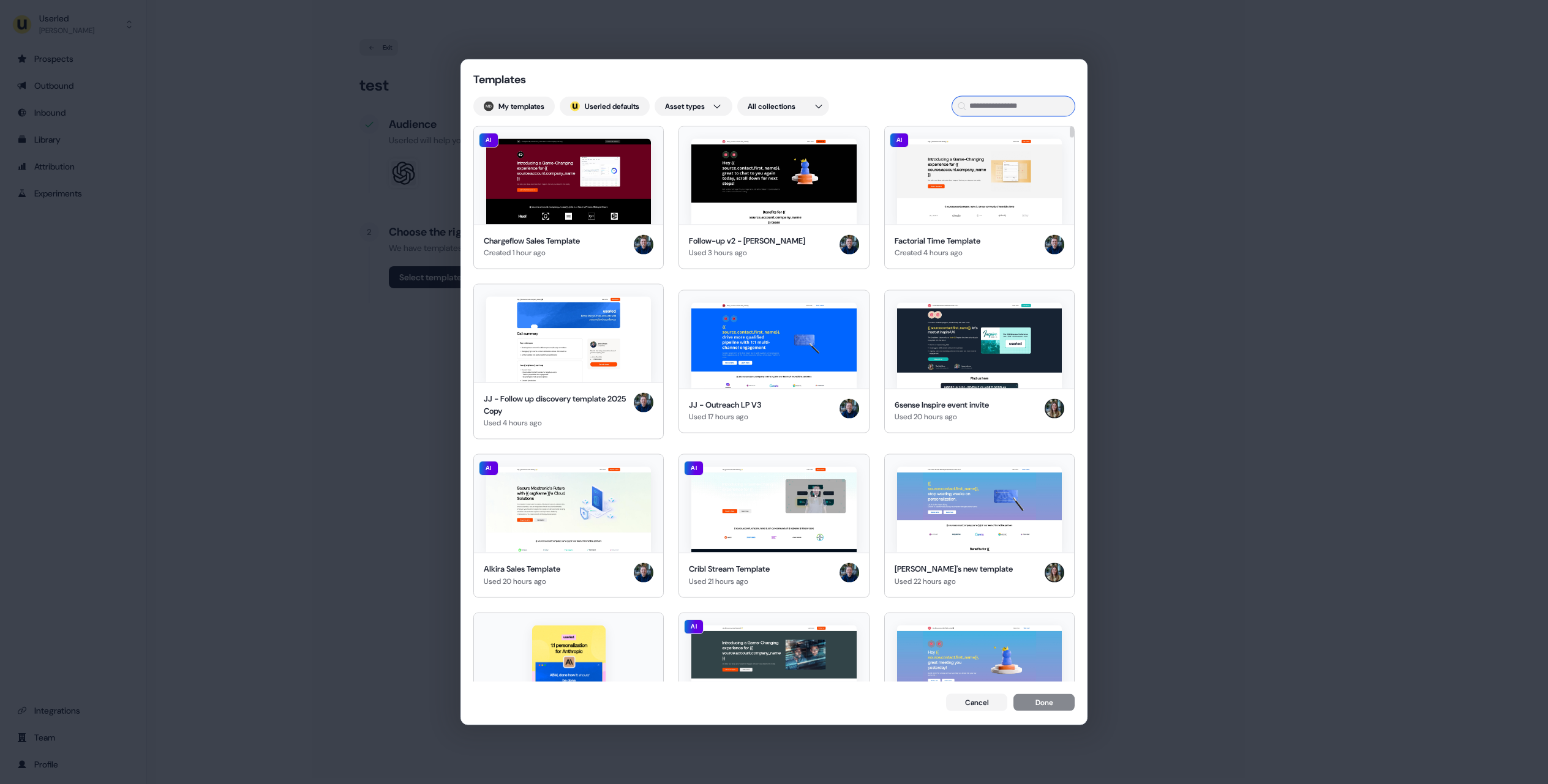
click at [1005, 105] on input at bounding box center [1014, 105] width 123 height 20
click at [1005, 160] on img at bounding box center [979, 181] width 165 height 86
click at [1040, 710] on button "Done" at bounding box center [1044, 704] width 61 height 17
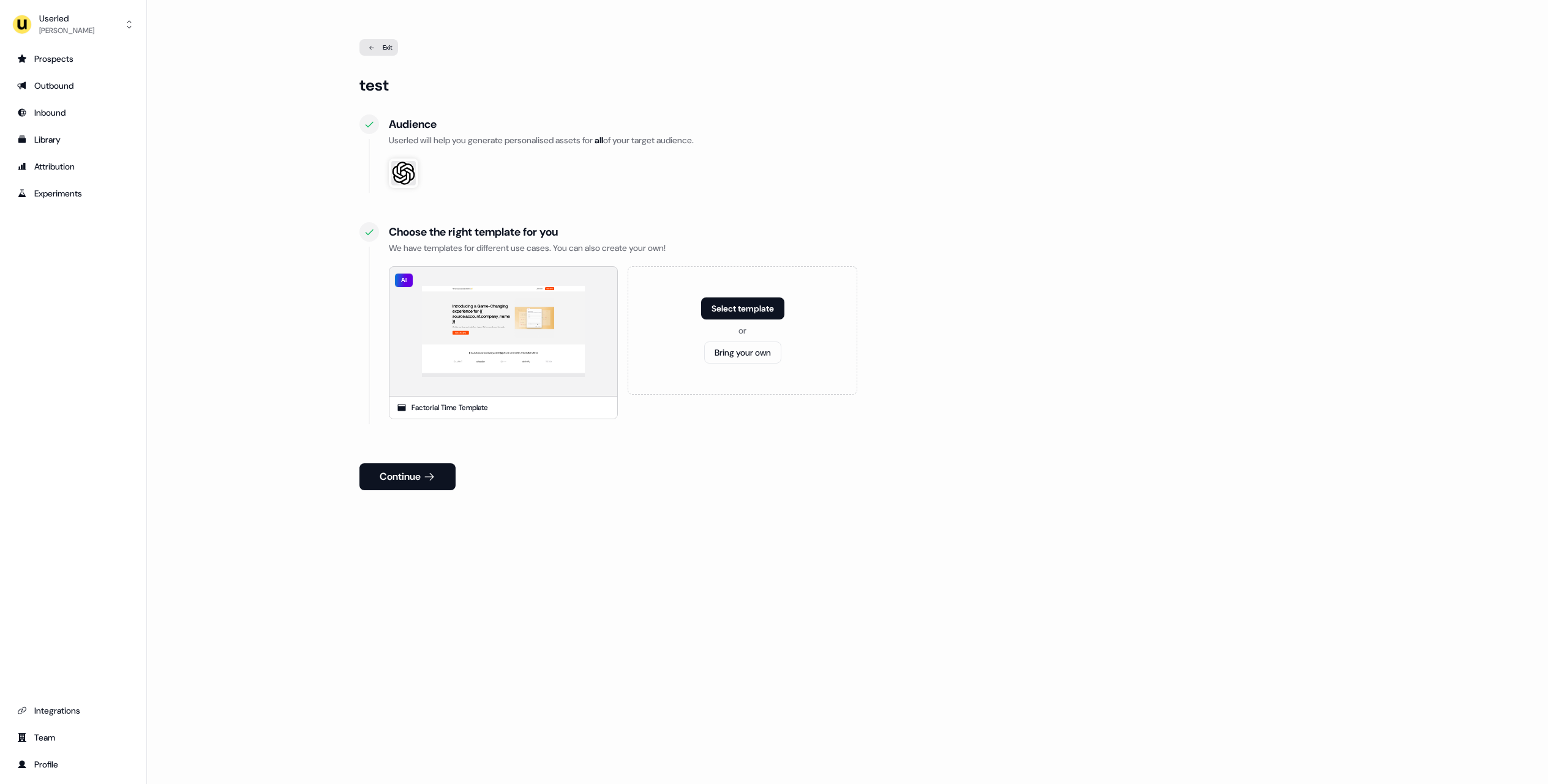
click at [386, 459] on div "Continue" at bounding box center [847, 471] width 977 height 37
click at [392, 471] on button "Continue" at bounding box center [407, 477] width 96 height 27
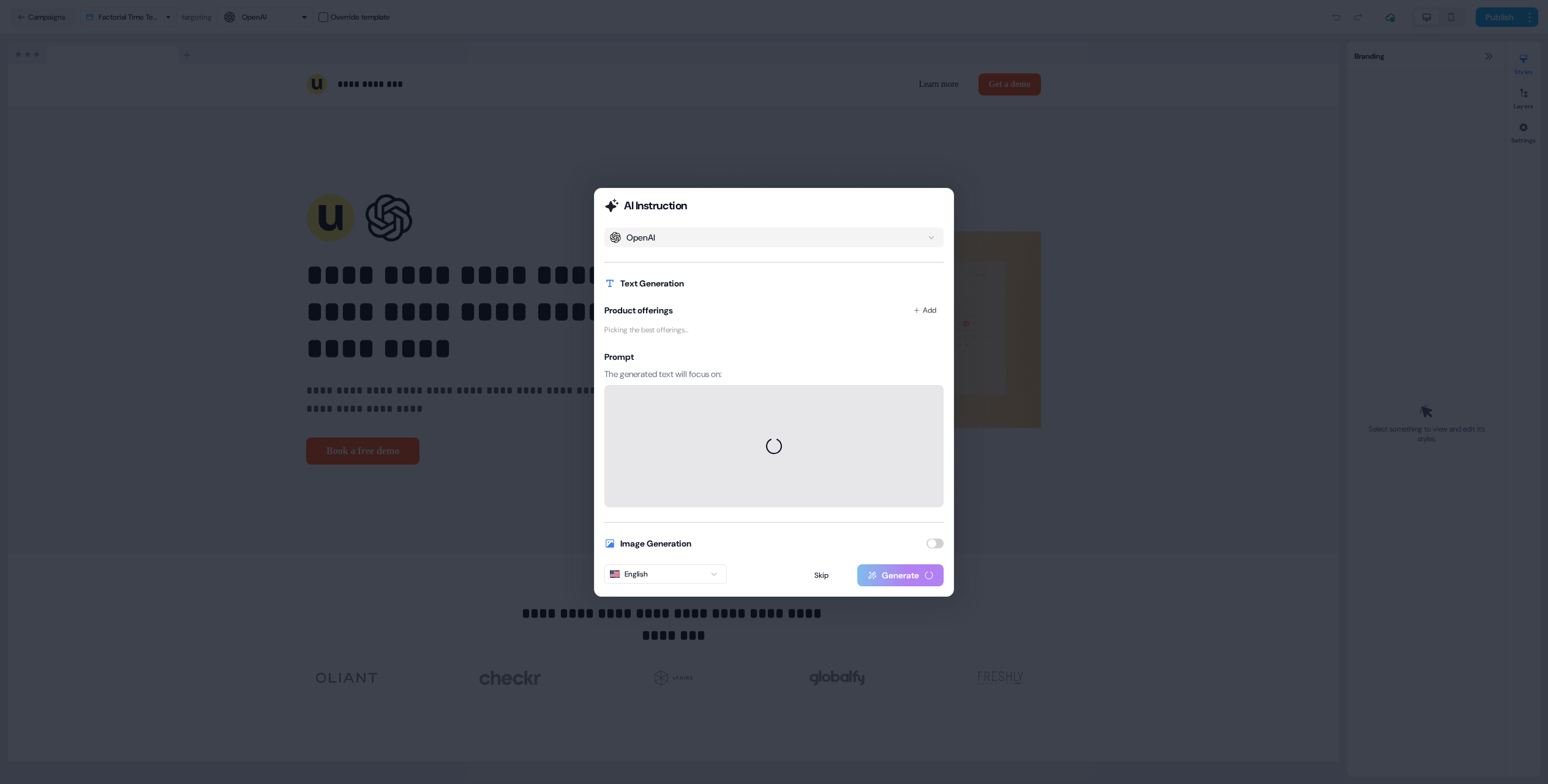
click at [935, 545] on button "button" at bounding box center [935, 544] width 17 height 9
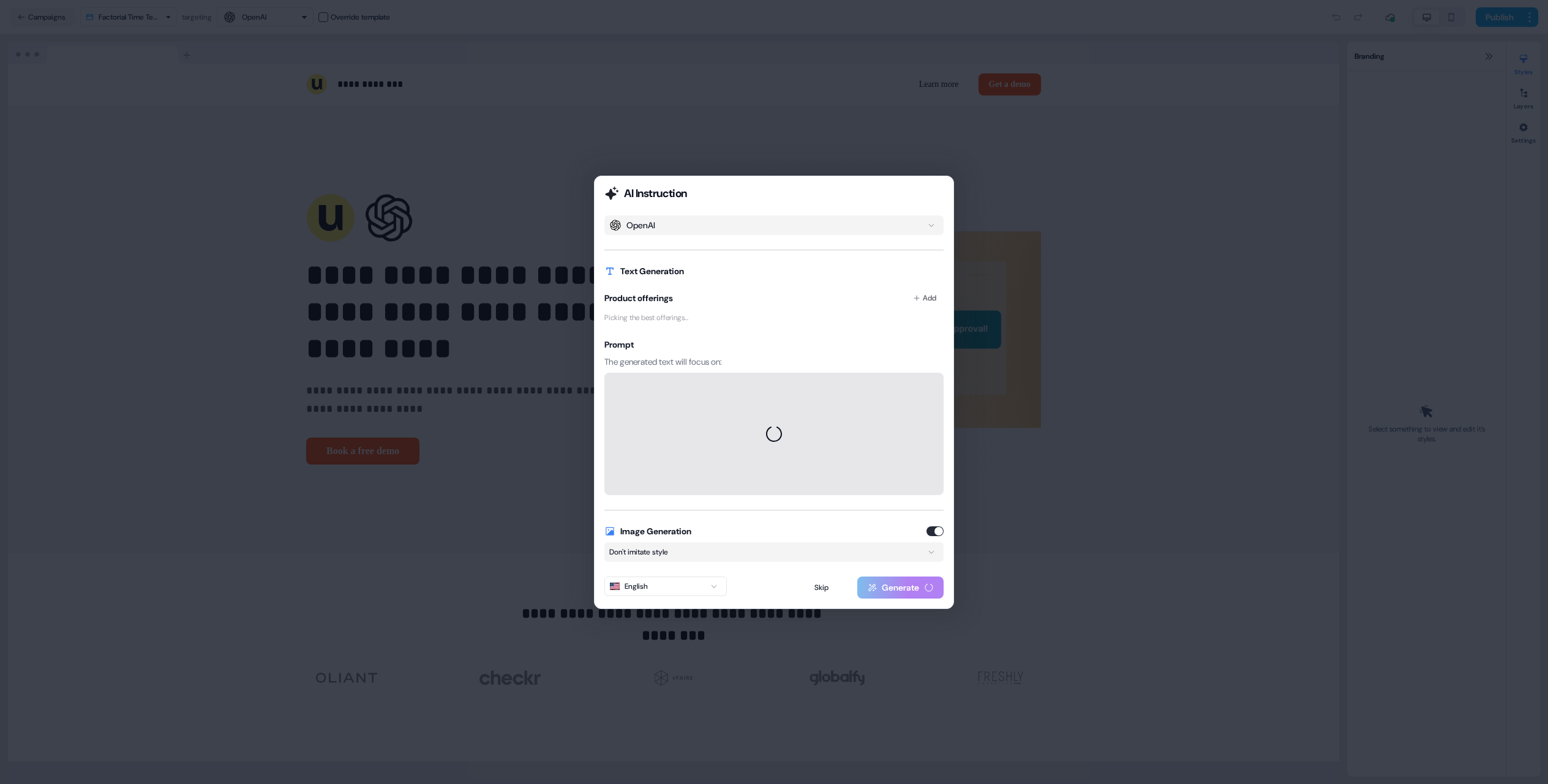
click at [790, 552] on div "AI Instruction OpenAI Text Generation Product offerings Add Picking the best of…" at bounding box center [774, 392] width 1548 height 784
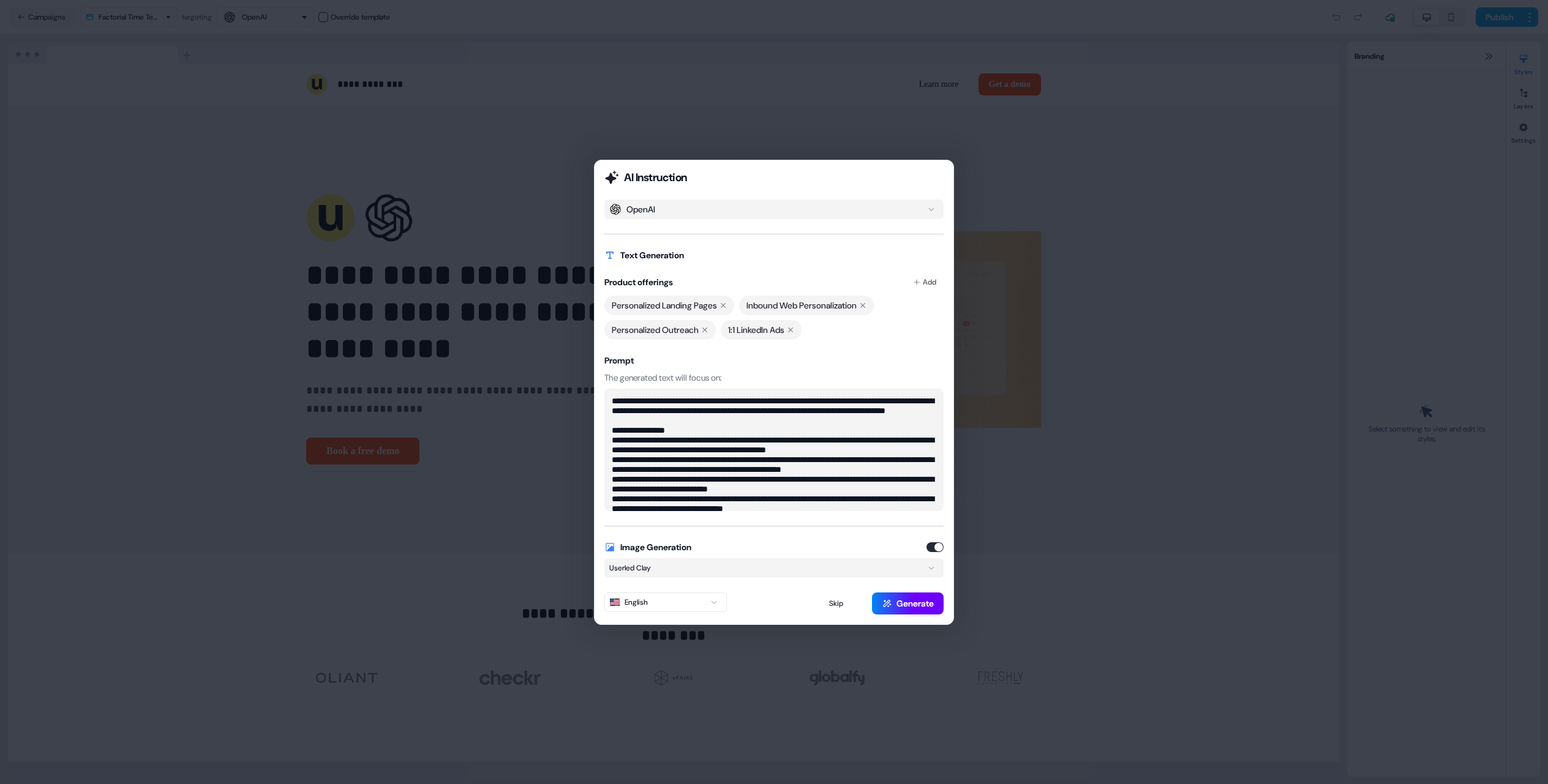
click at [905, 603] on button "Generate" at bounding box center [907, 603] width 72 height 22
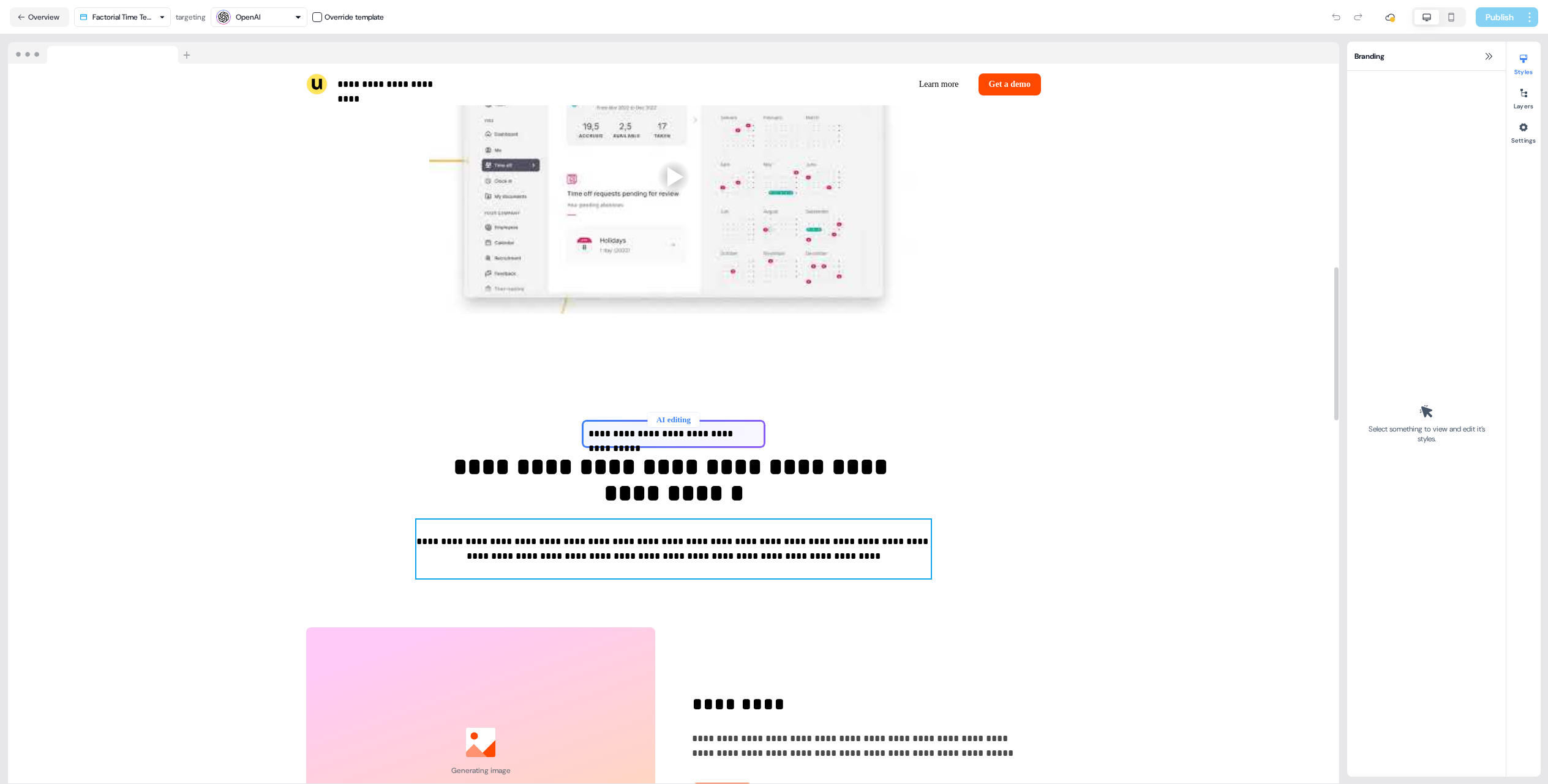
scroll to position [997, 0]
